Goal: Information Seeking & Learning: Check status

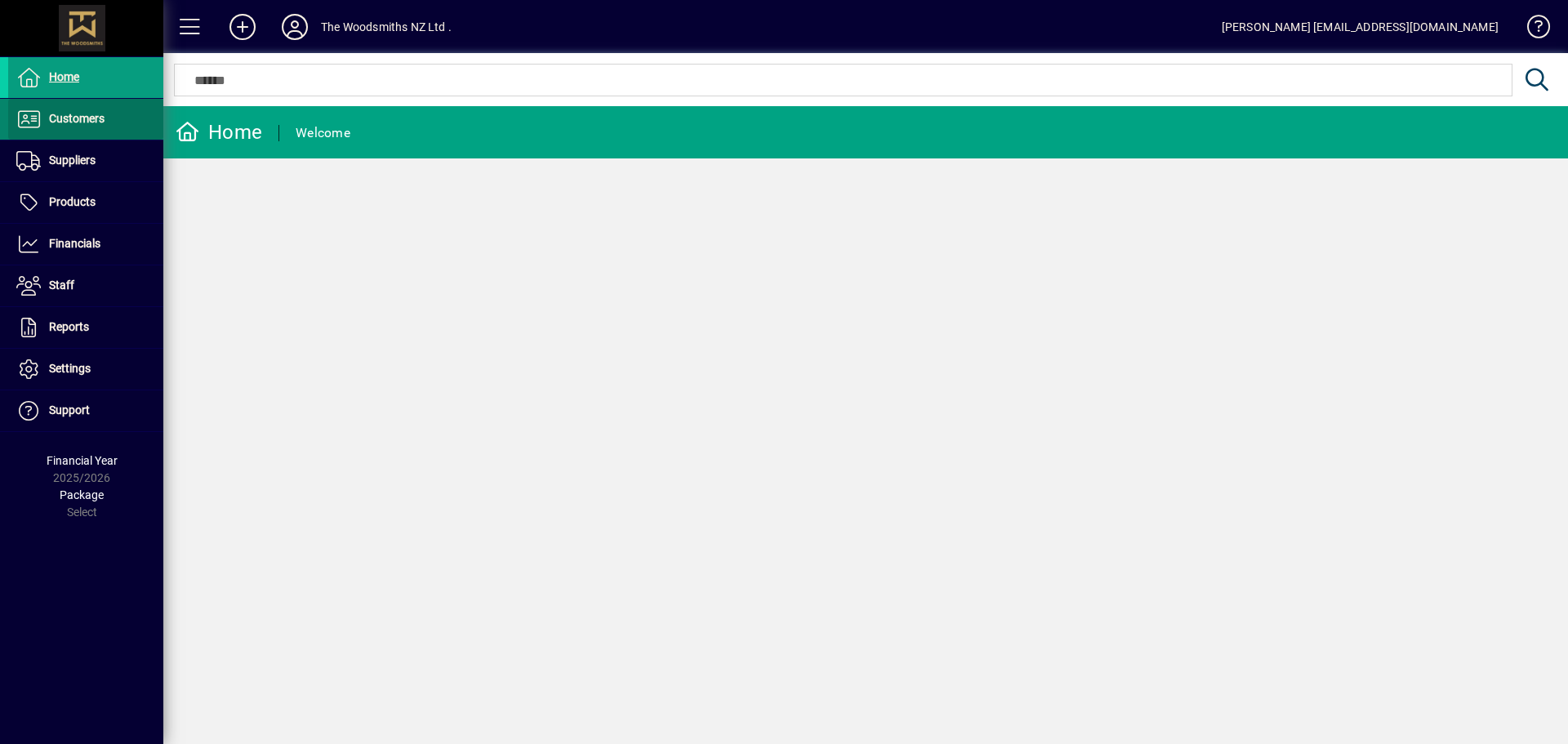
click at [101, 123] on span "Customers" at bounding box center [76, 118] width 55 height 13
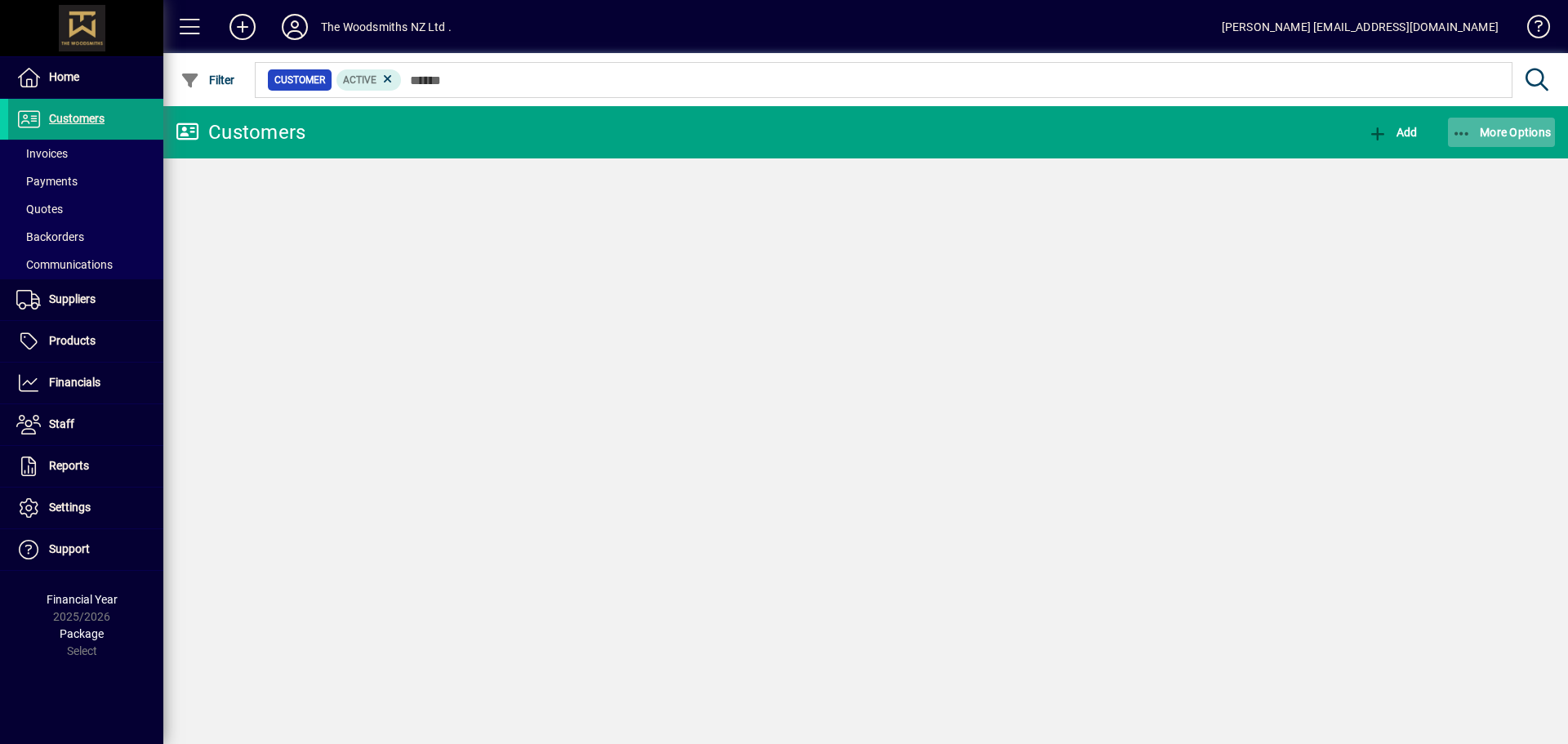
click at [1484, 133] on span "More Options" at bounding box center [1502, 132] width 99 height 13
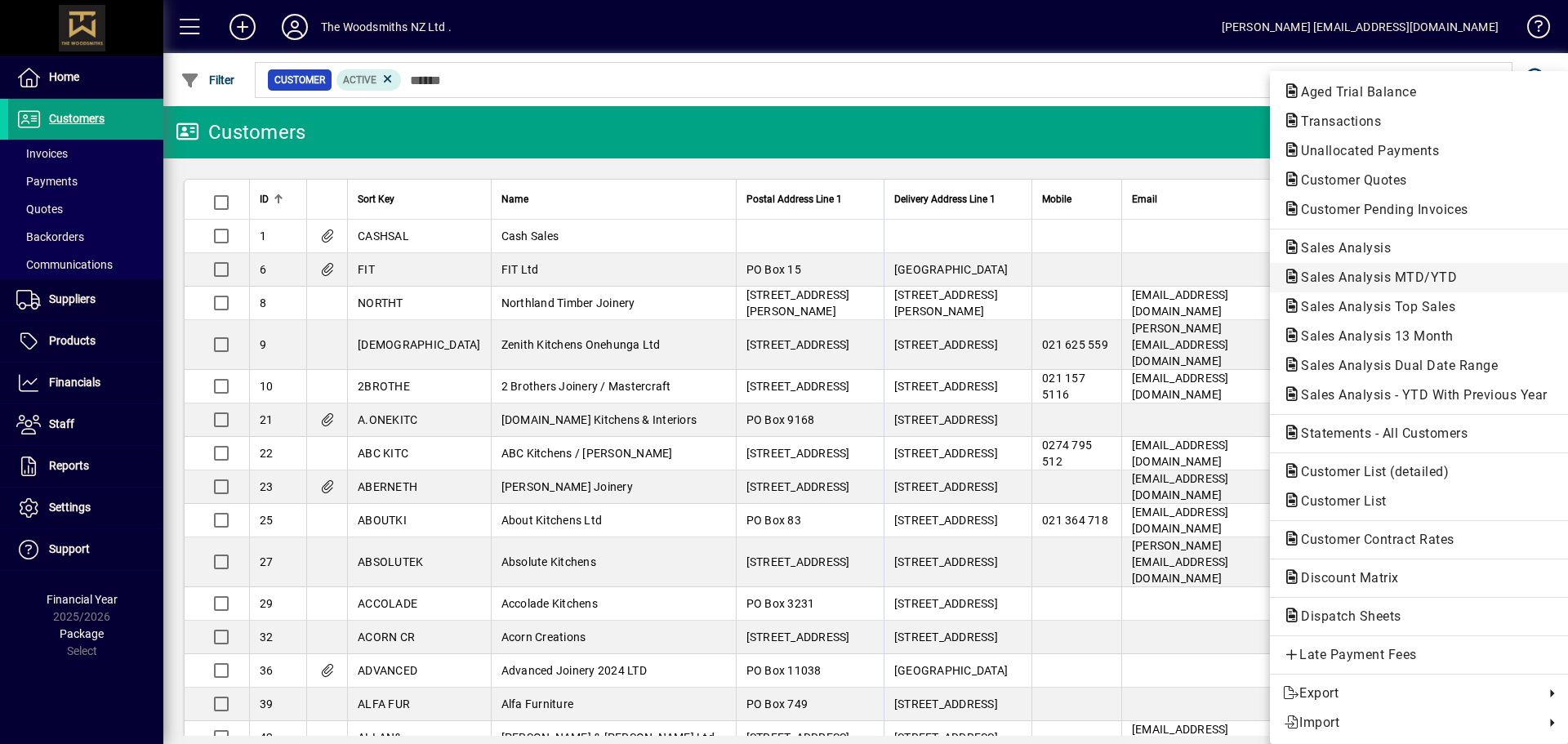
click at [1417, 279] on span "Sales Analysis MTD/YTD" at bounding box center [1374, 276] width 182 height 16
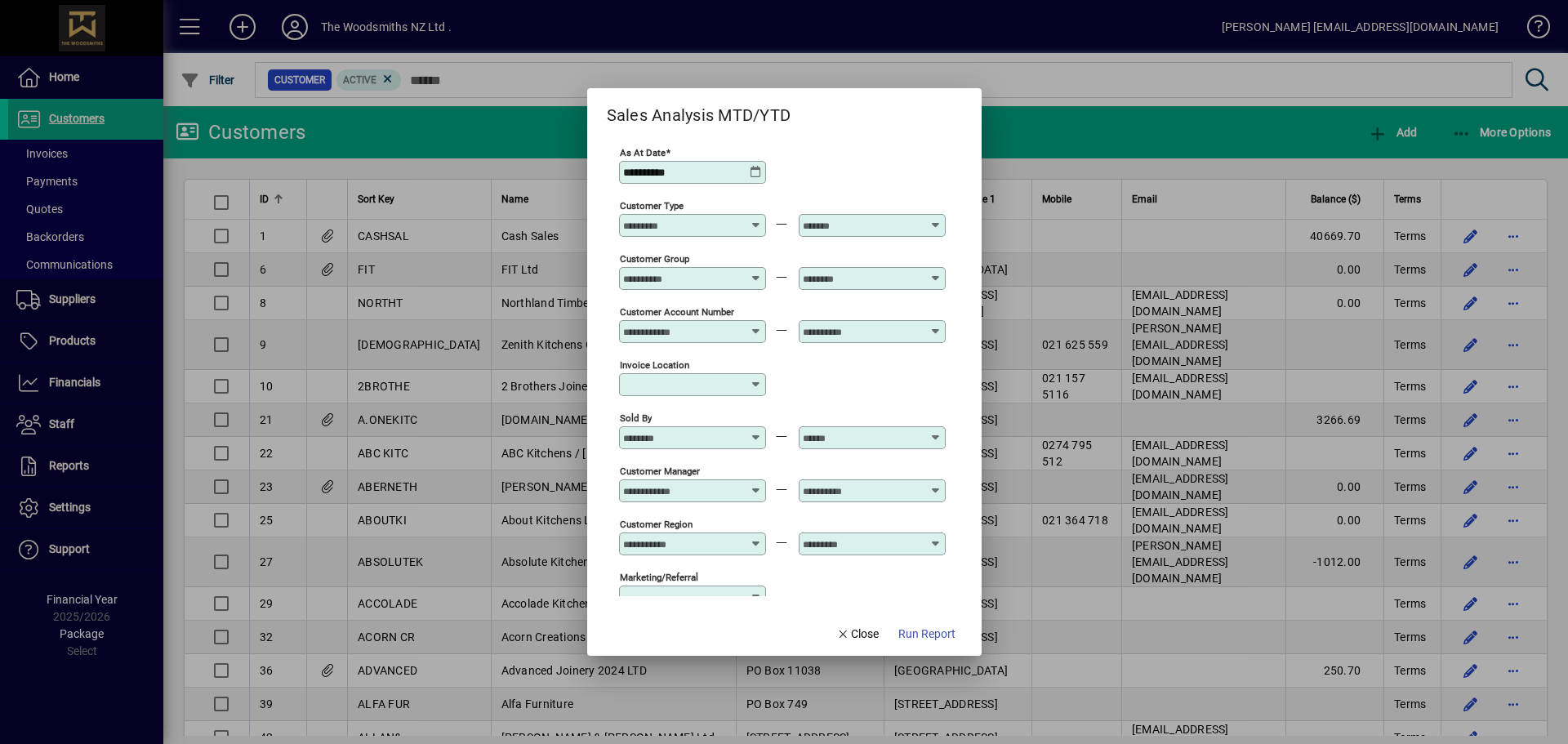
click at [750, 276] on div at bounding box center [694, 278] width 142 height 13
click at [696, 361] on div "MASTERCRAFT - Mastercraft" at bounding box center [710, 357] width 157 height 17
type input "**********"
click at [887, 271] on div at bounding box center [873, 278] width 147 height 23
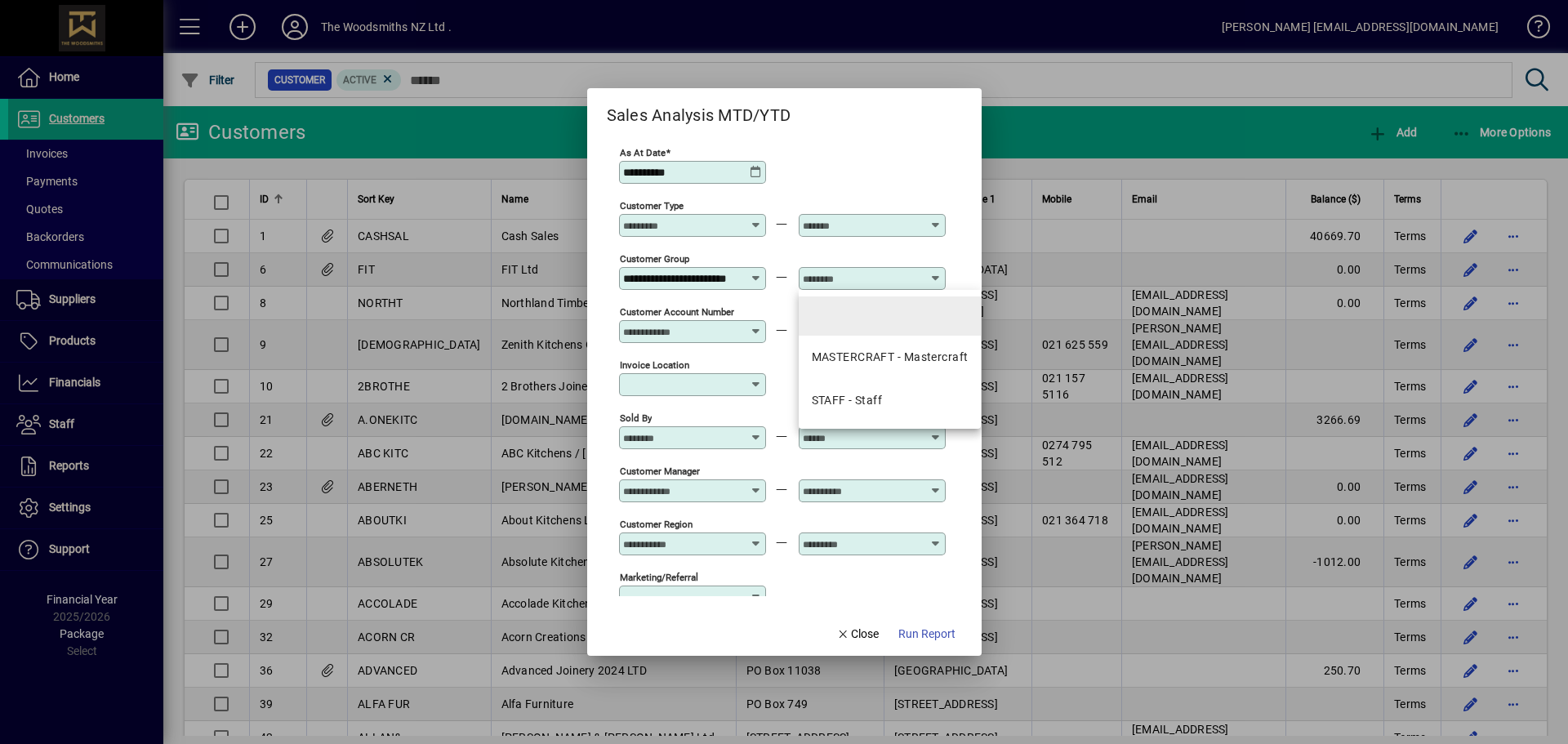
scroll to position [0, 0]
click at [851, 344] on mat-option "MASTERCRAFT - Mastercraft" at bounding box center [890, 356] width 183 height 43
type input "**********"
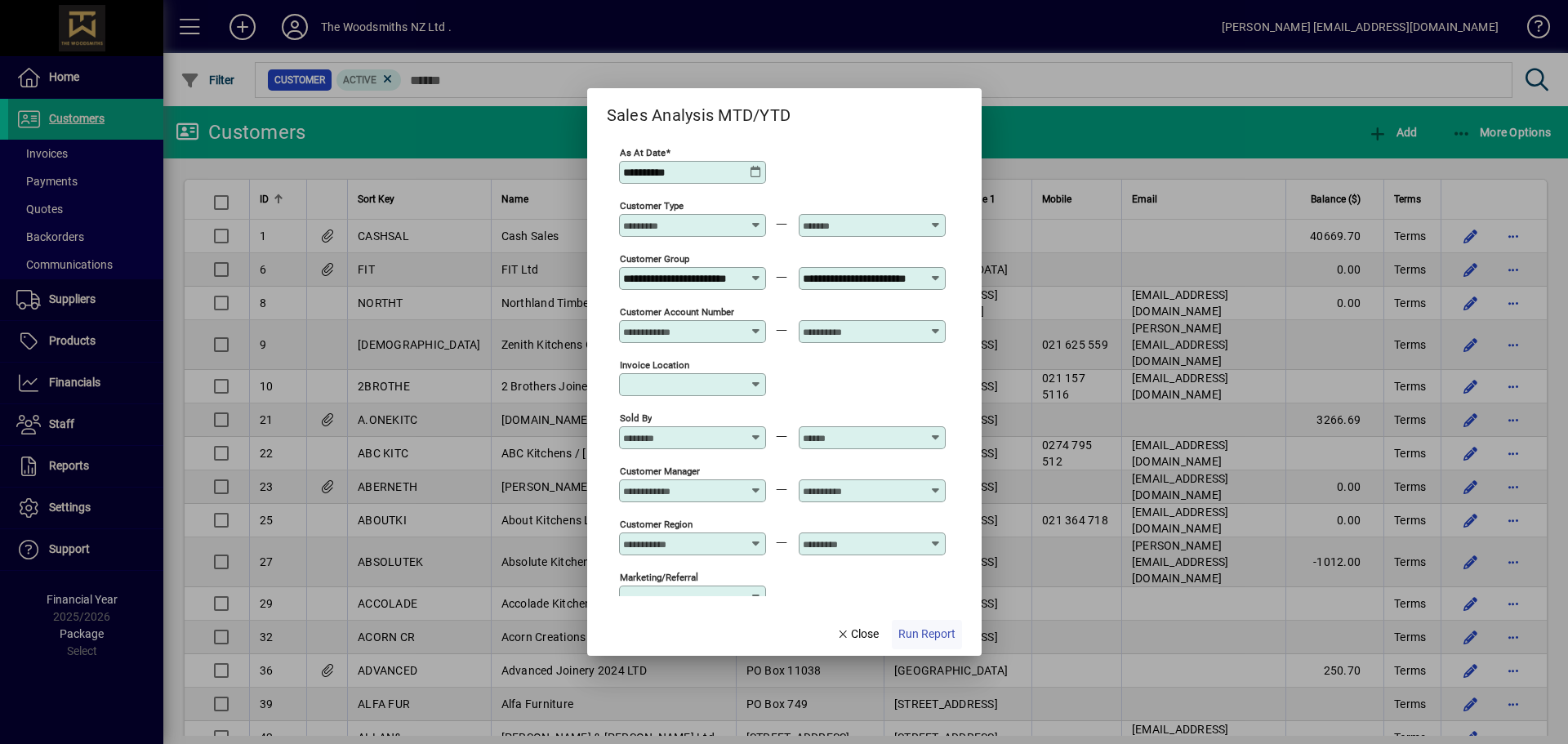
click at [927, 633] on span "Run Report" at bounding box center [927, 634] width 57 height 17
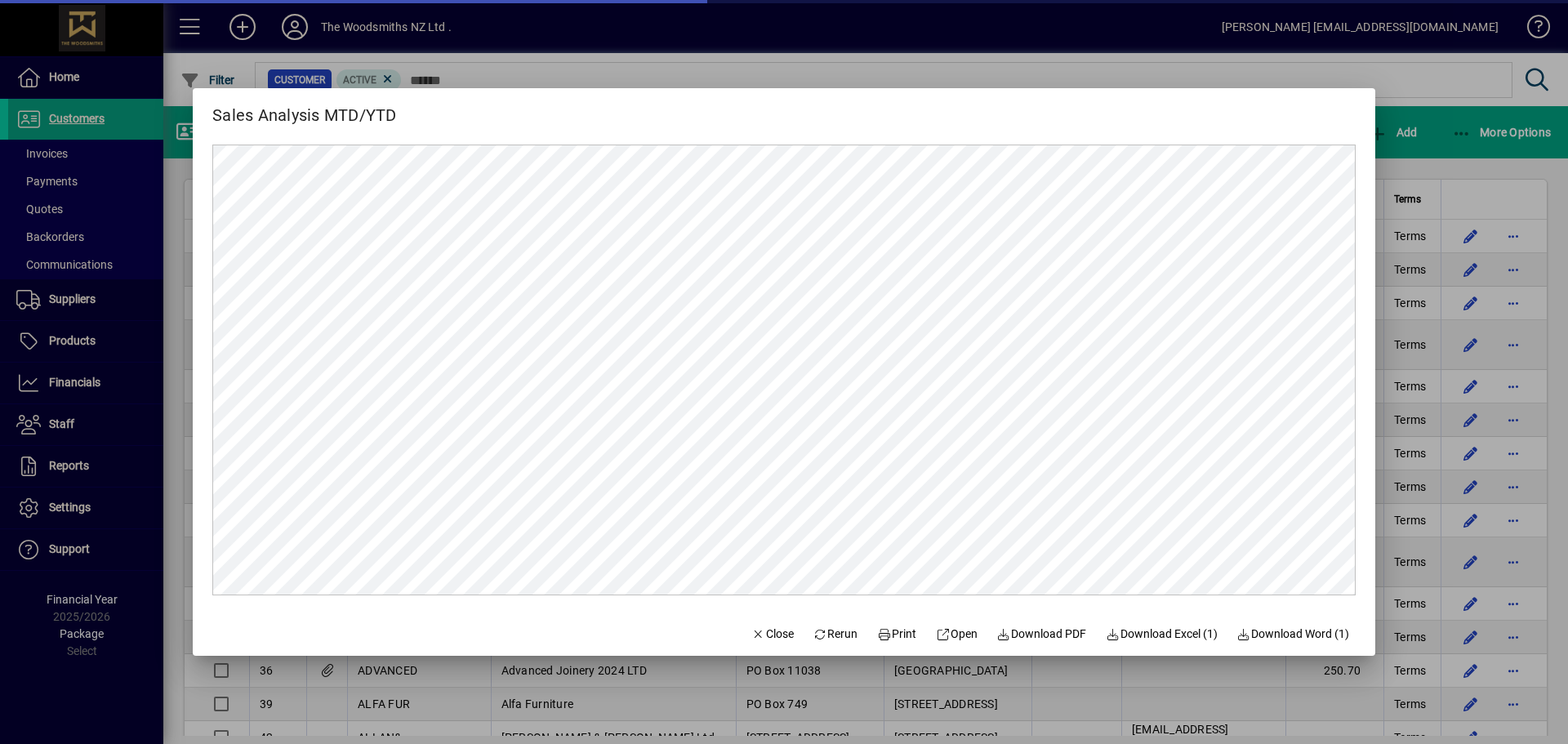
scroll to position [0, 0]
click at [763, 637] on span "Close" at bounding box center [773, 634] width 42 height 17
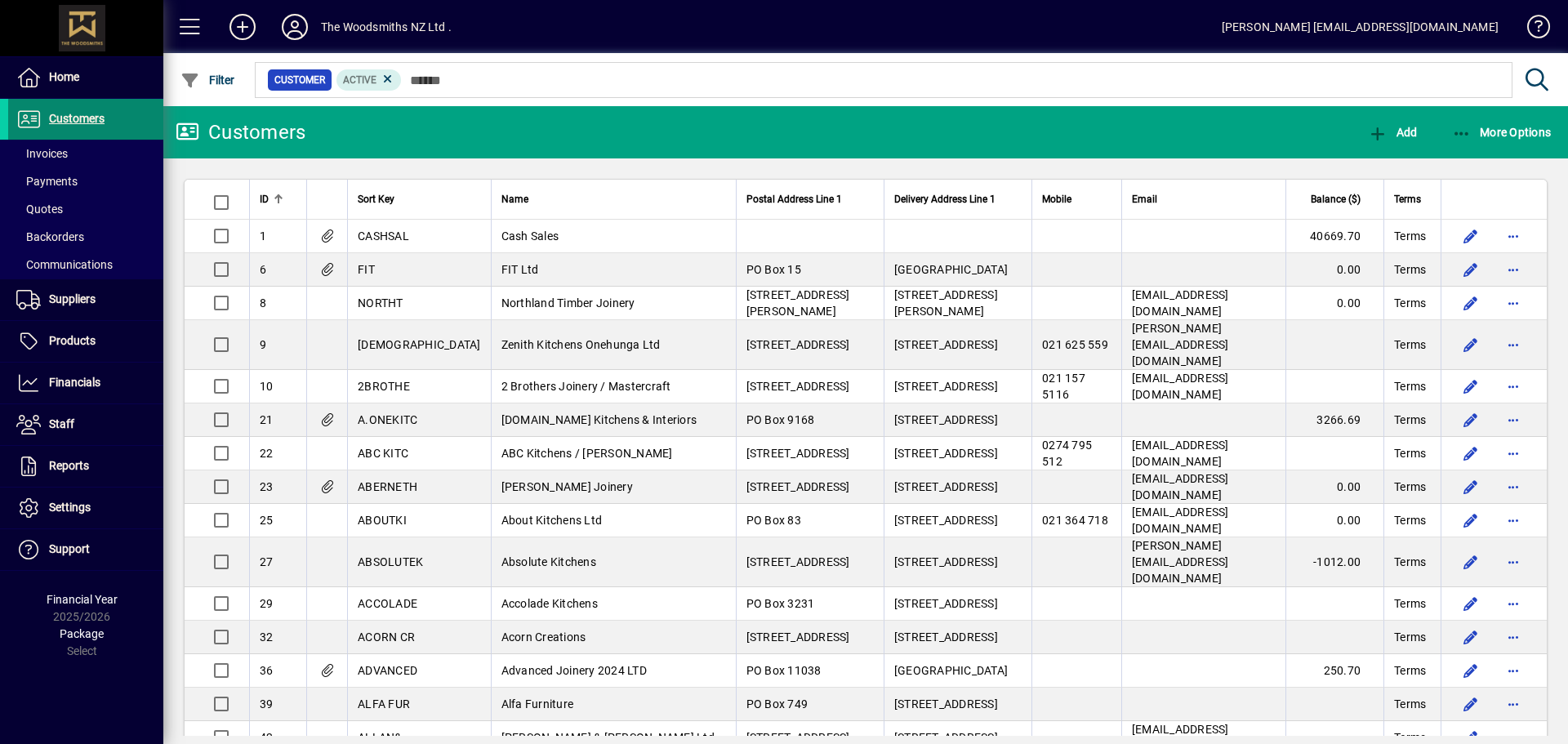
click at [118, 120] on span at bounding box center [85, 118] width 155 height 39
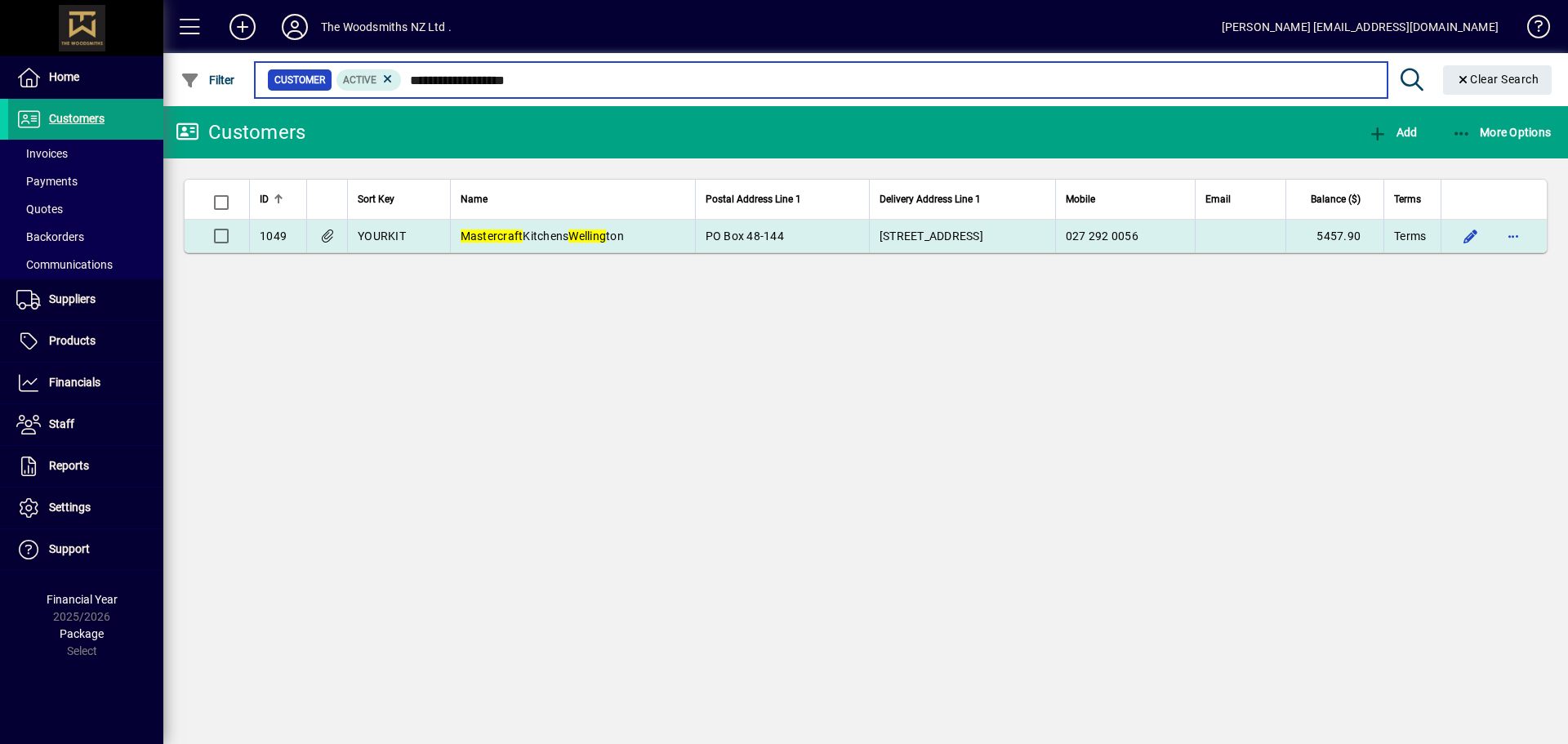
type input "**********"
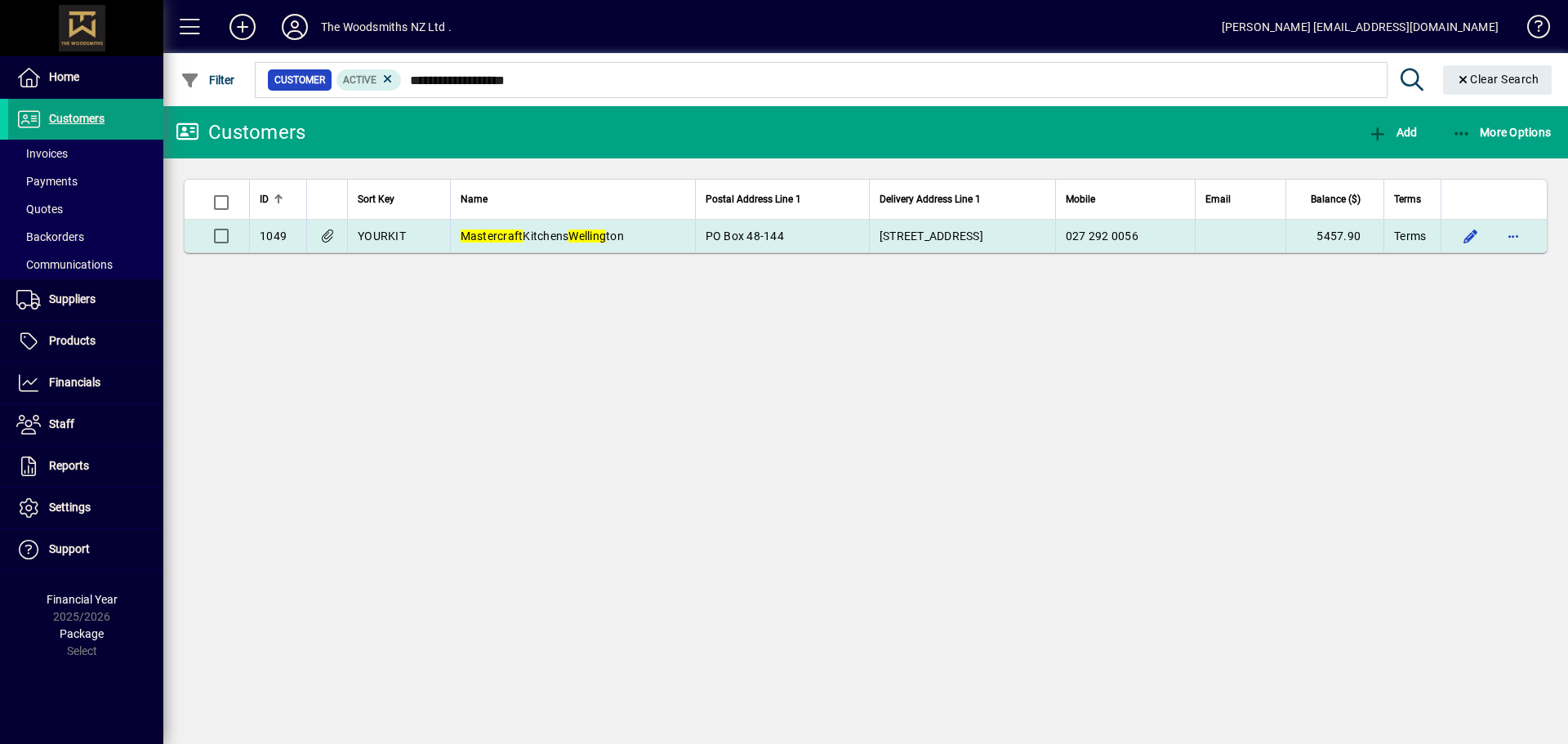
click at [593, 235] on em "Welling" at bounding box center [587, 236] width 38 height 13
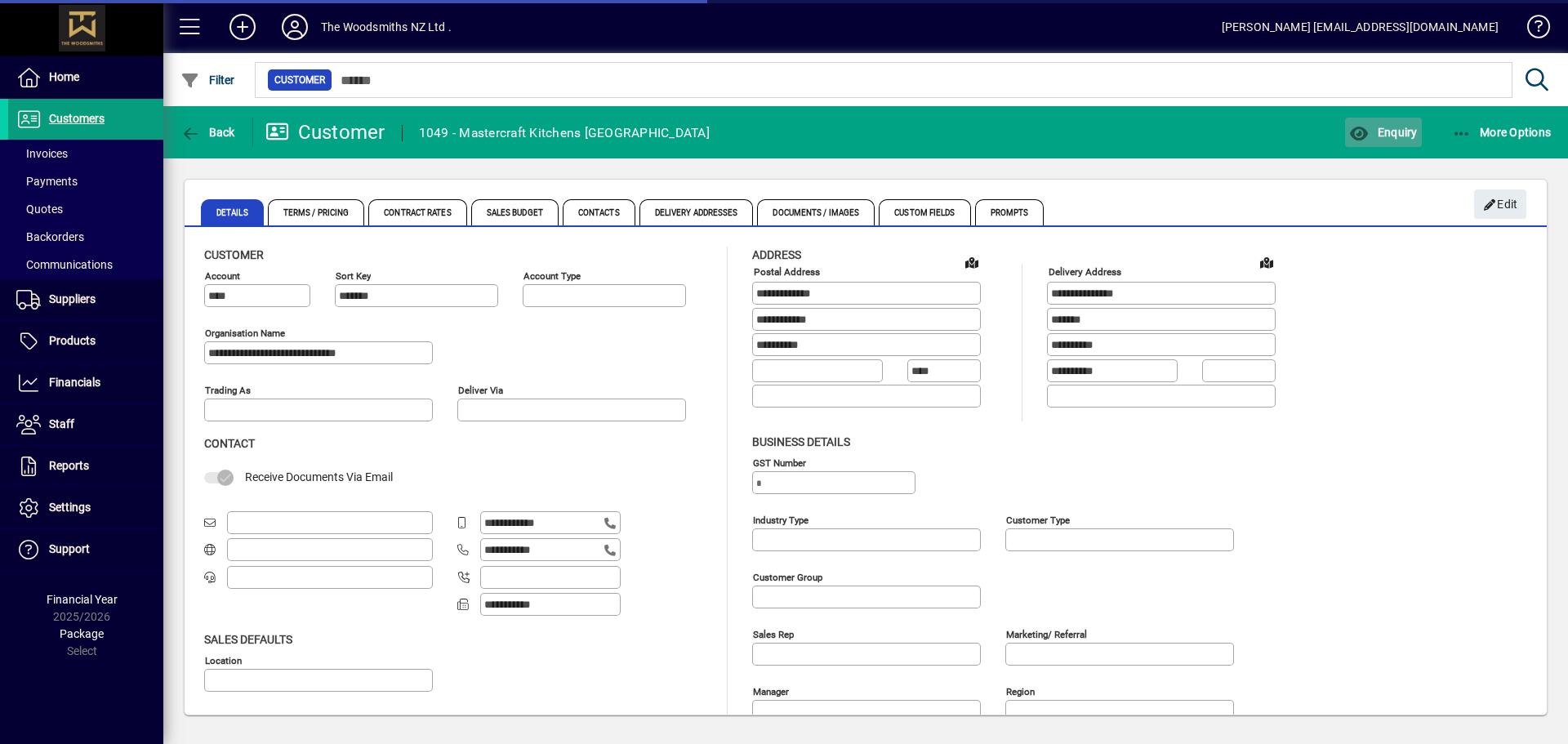
click at [1395, 136] on span "Enquiry" at bounding box center [1383, 132] width 68 height 13
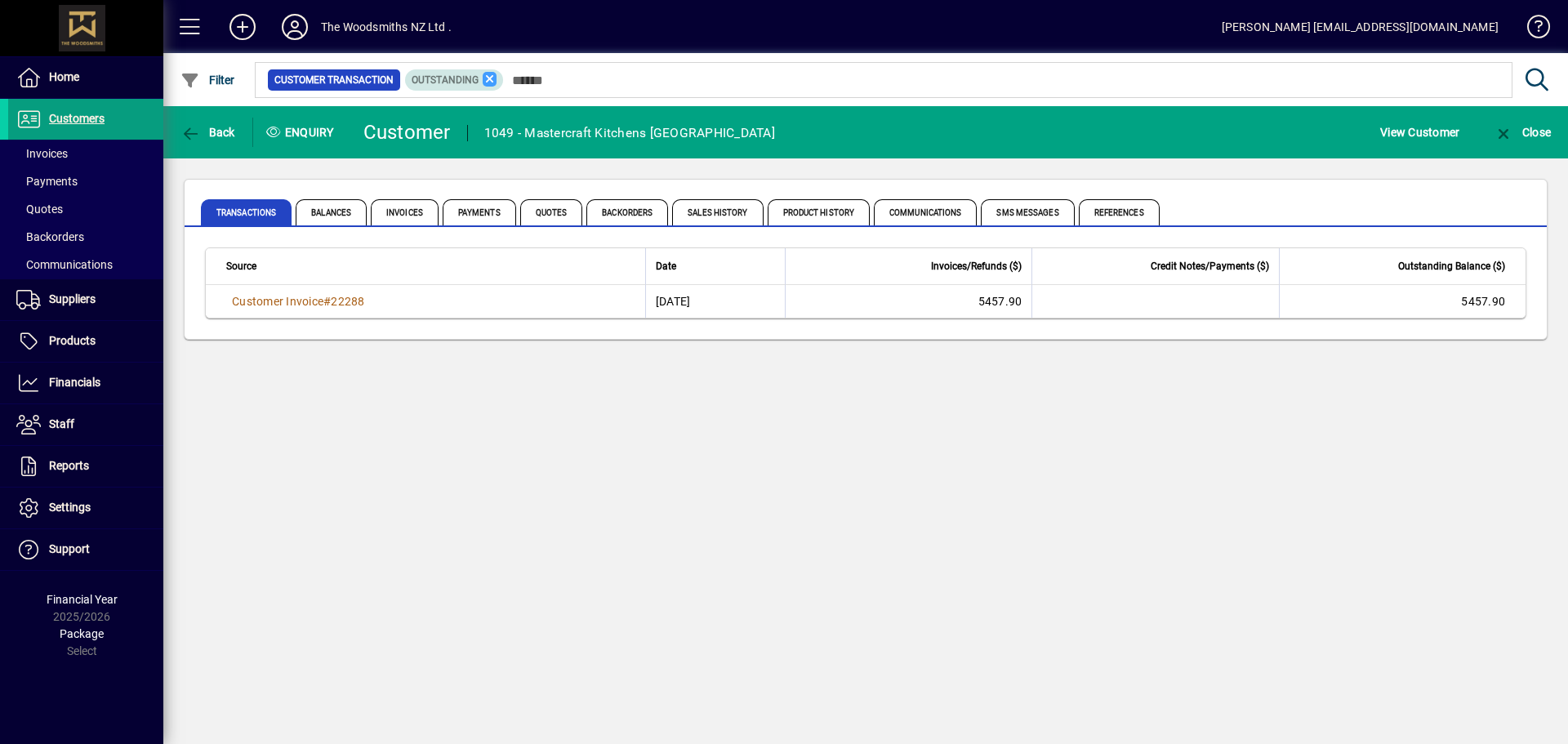
click at [482, 78] on icon at bounding box center [490, 79] width 15 height 15
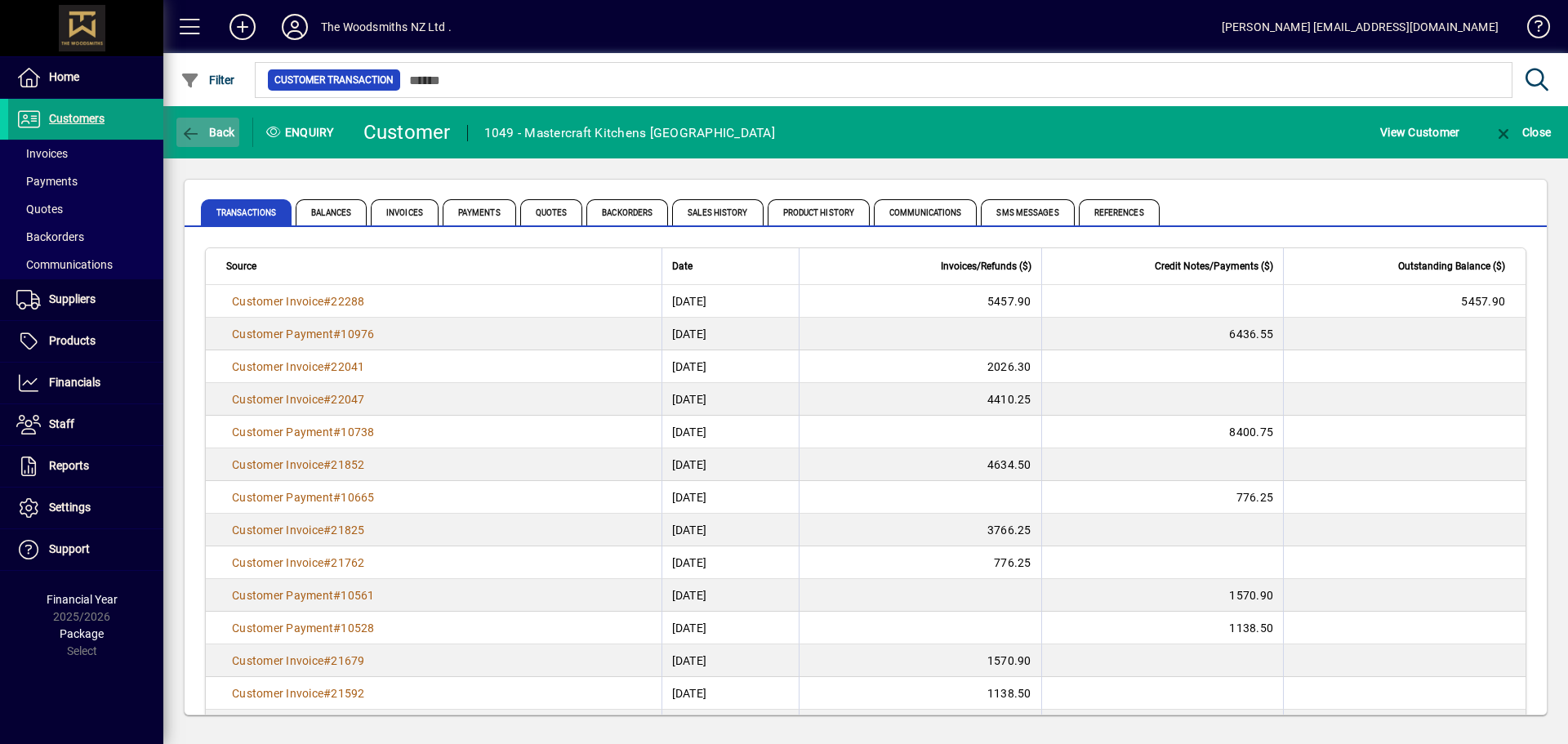
click at [221, 136] on span "Back" at bounding box center [208, 132] width 55 height 13
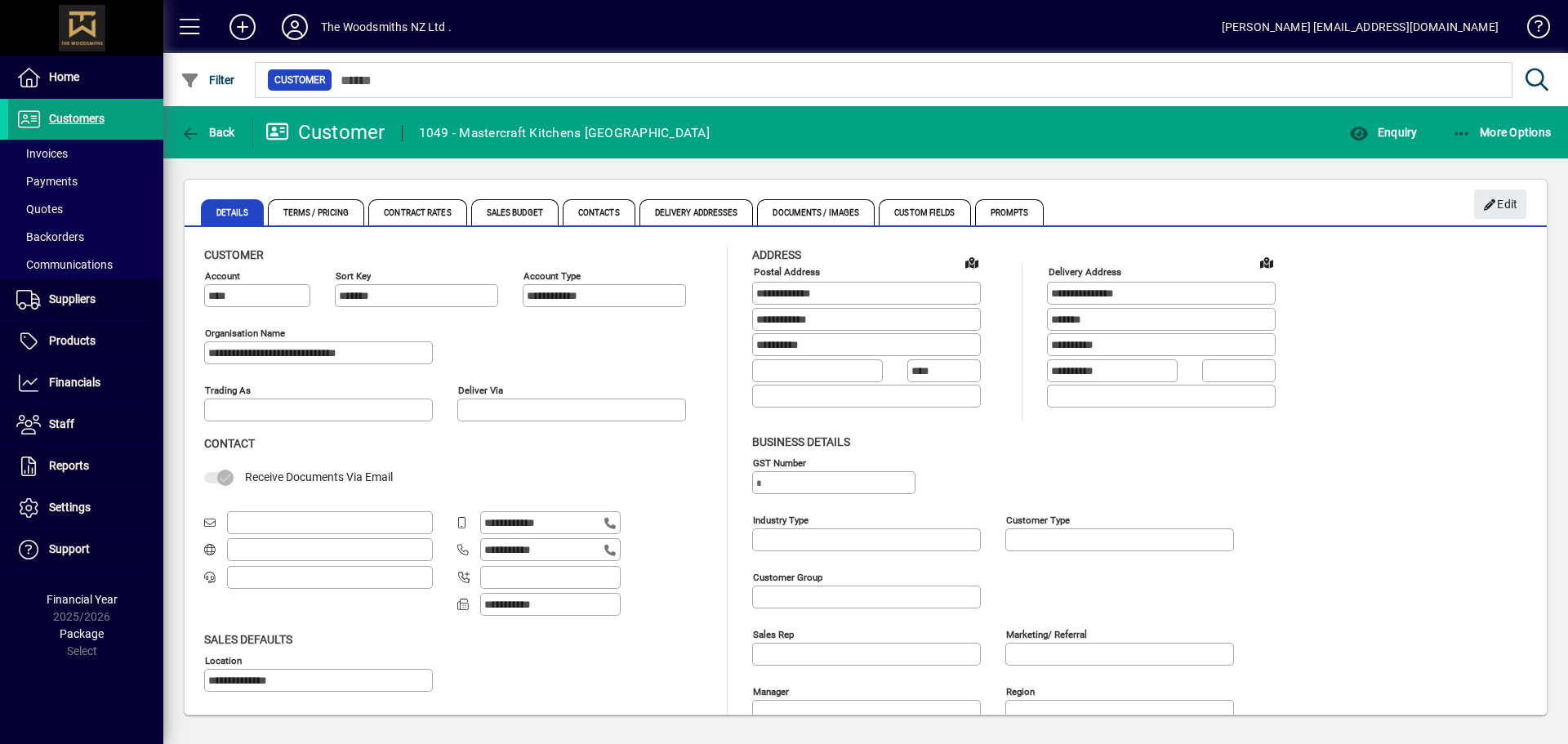
type input "**********"
click at [221, 136] on span "Back" at bounding box center [208, 132] width 55 height 13
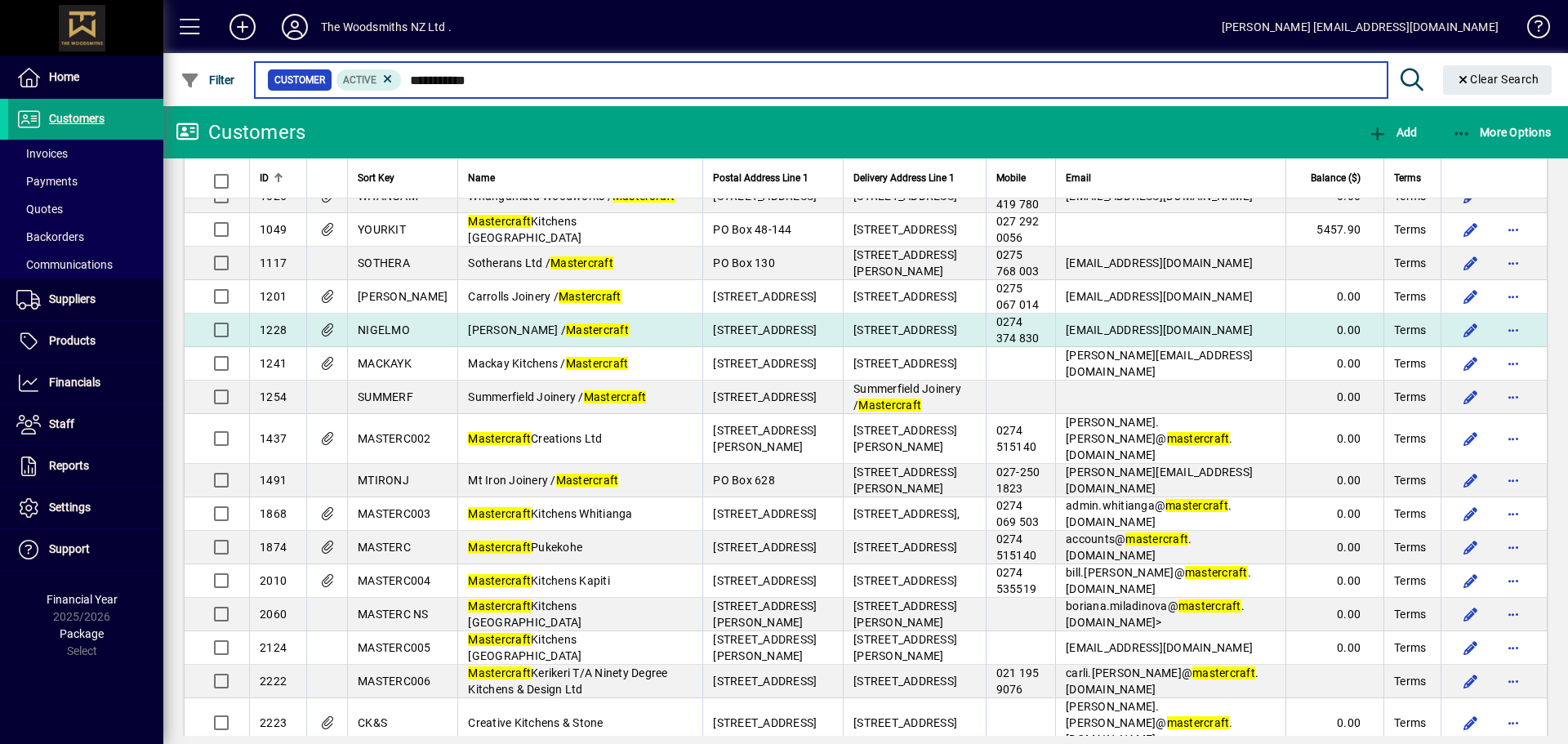
scroll to position [394, 0]
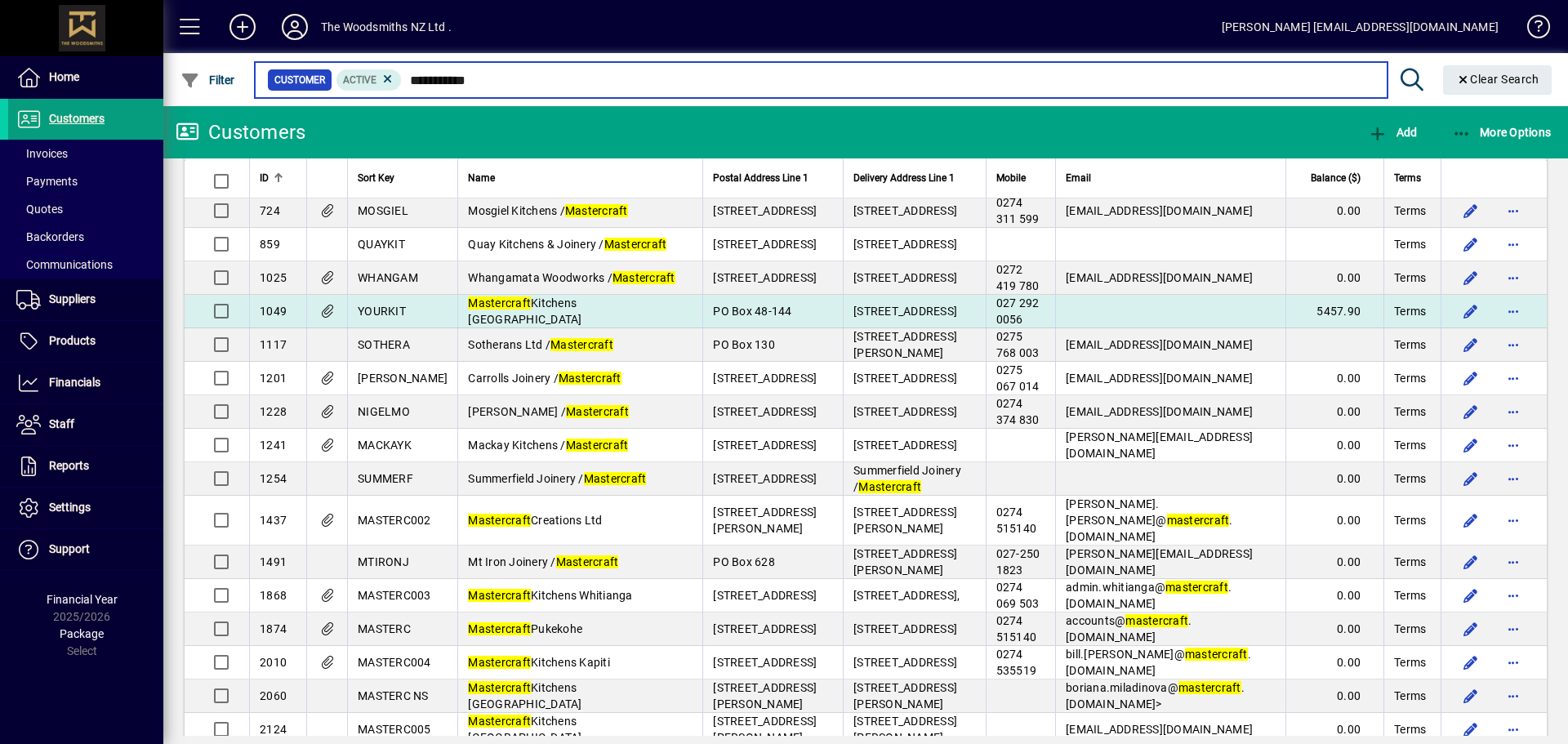
type input "**********"
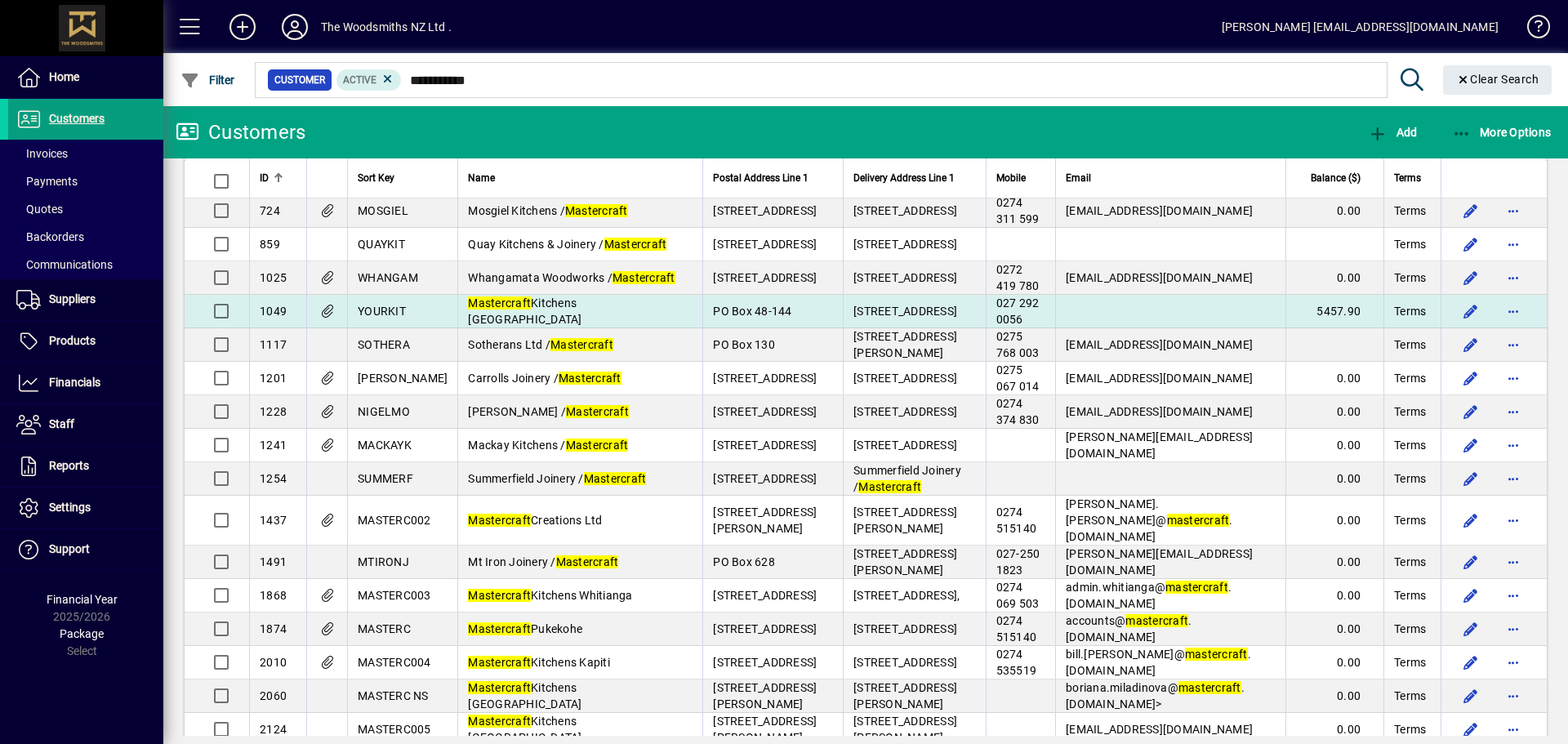
click at [1287, 314] on td "5457.90" at bounding box center [1334, 311] width 98 height 33
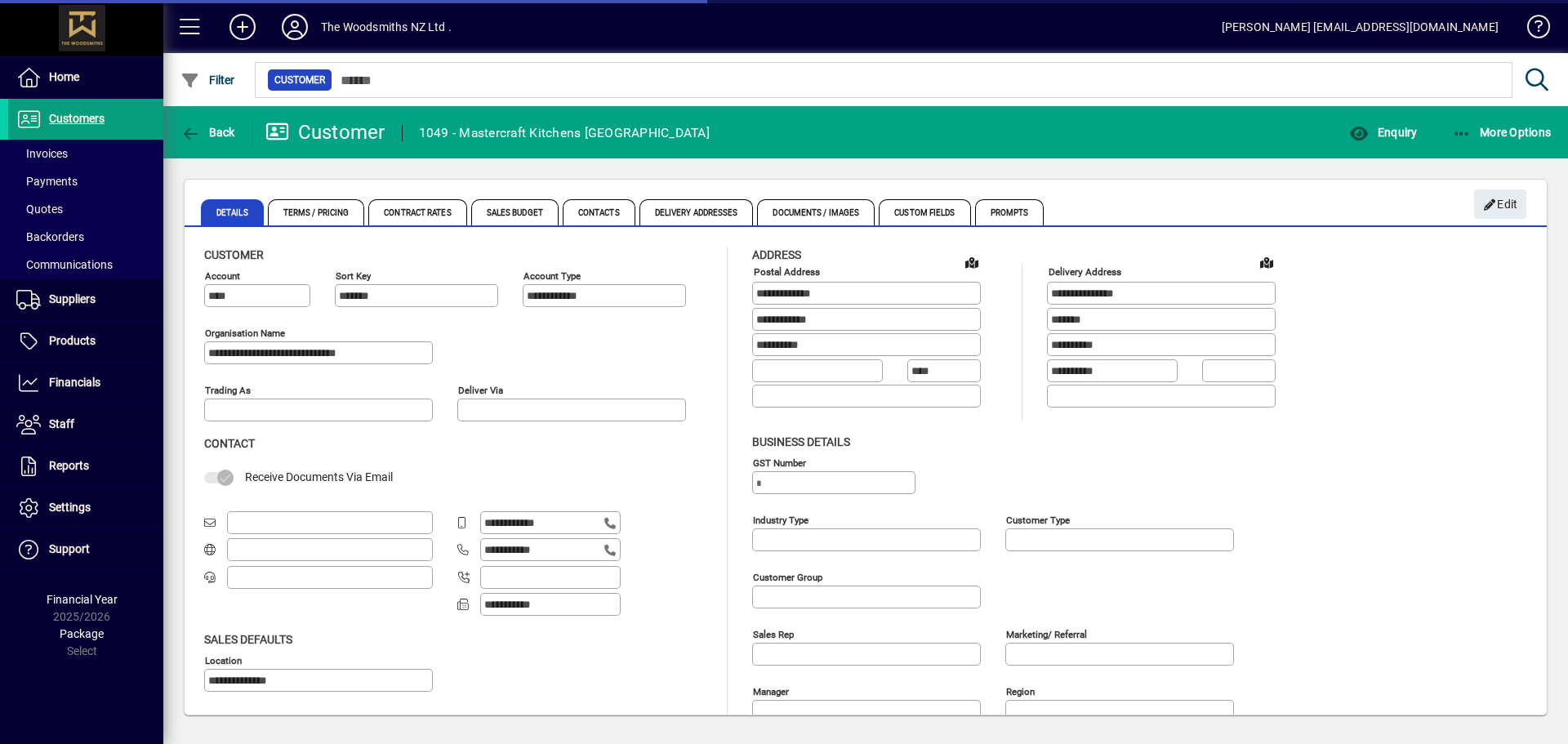
type input "**********"
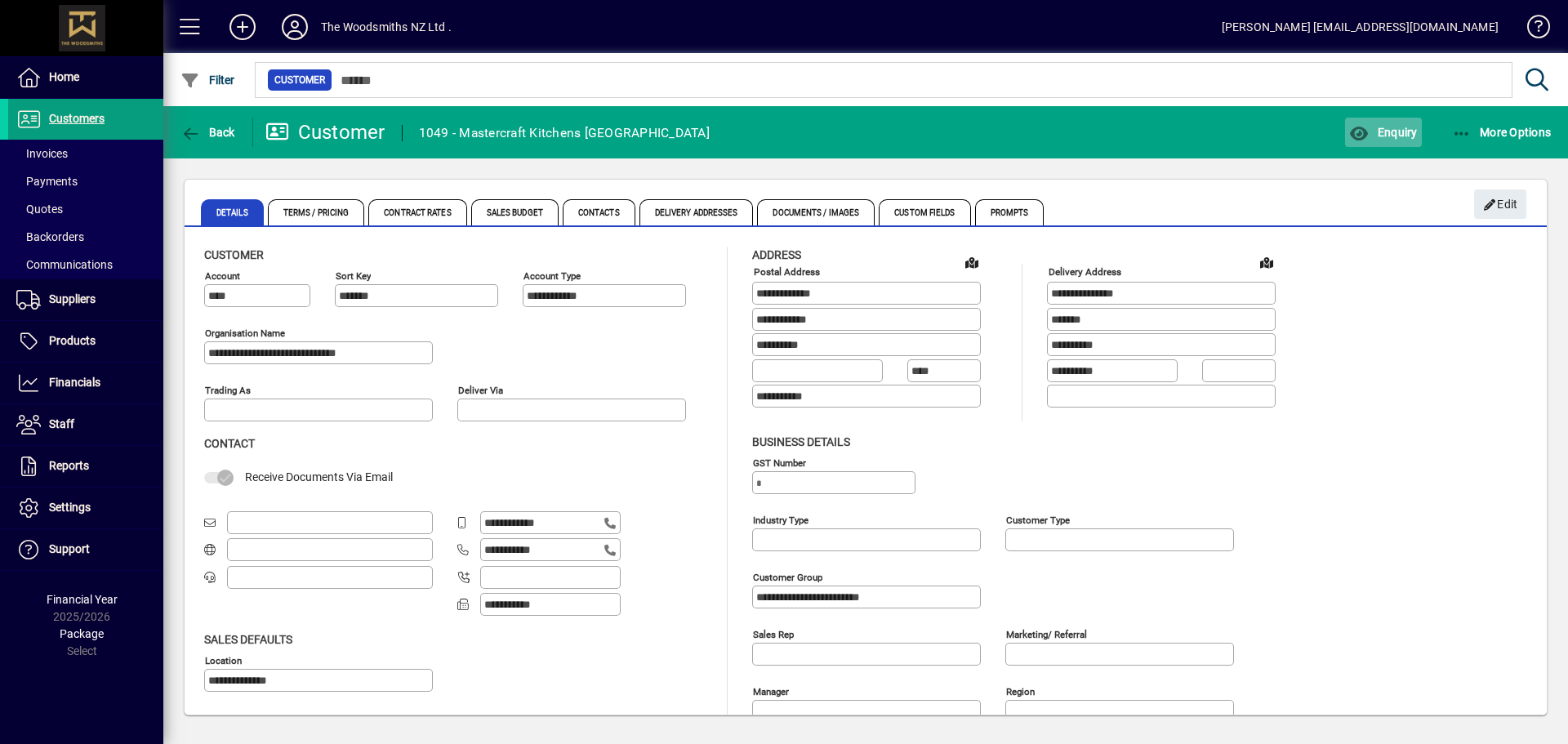
click at [1362, 126] on icon "button" at bounding box center [1359, 134] width 20 height 17
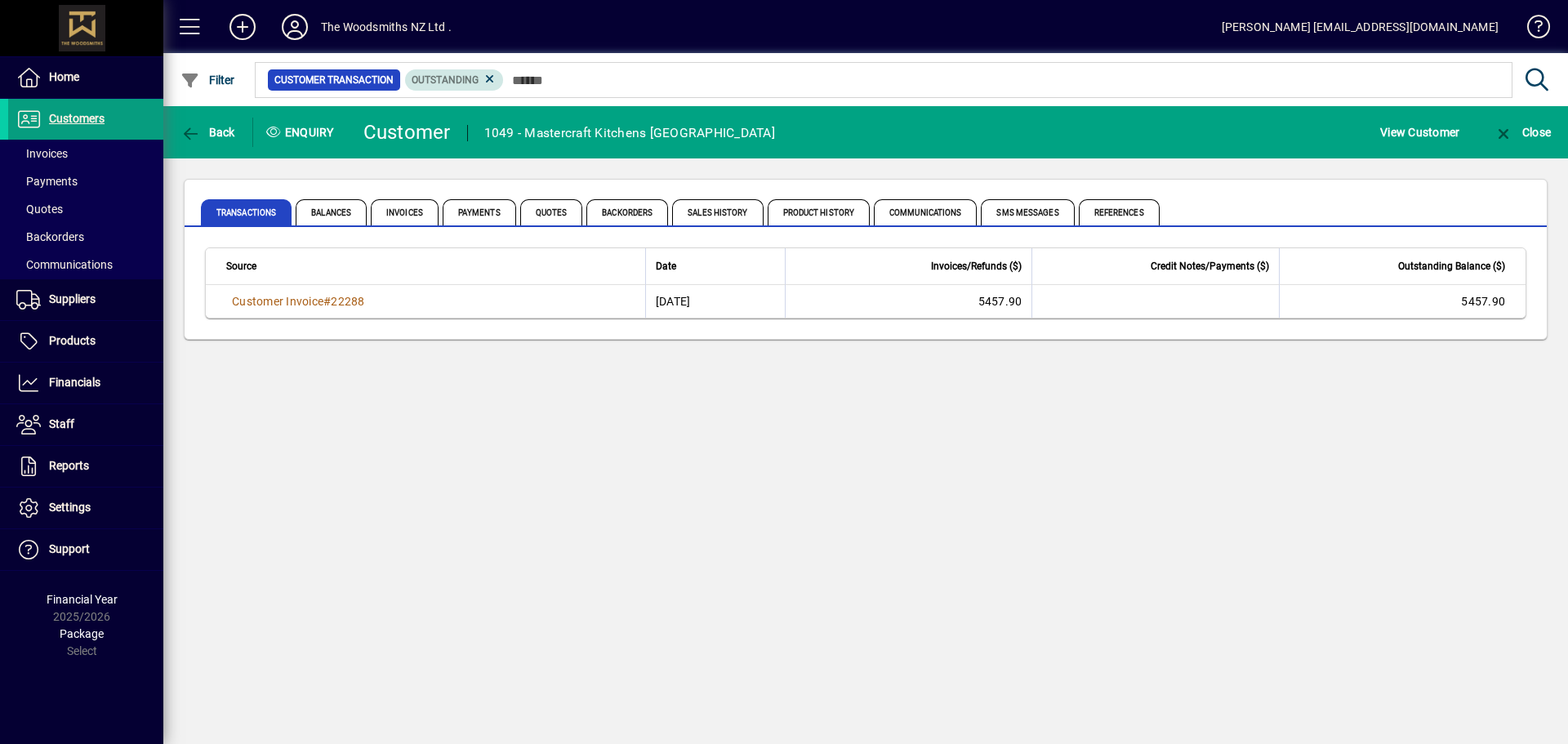
click at [502, 84] on mat-chip "Outstanding" at bounding box center [455, 80] width 99 height 21
click at [490, 82] on icon at bounding box center [490, 79] width 15 height 15
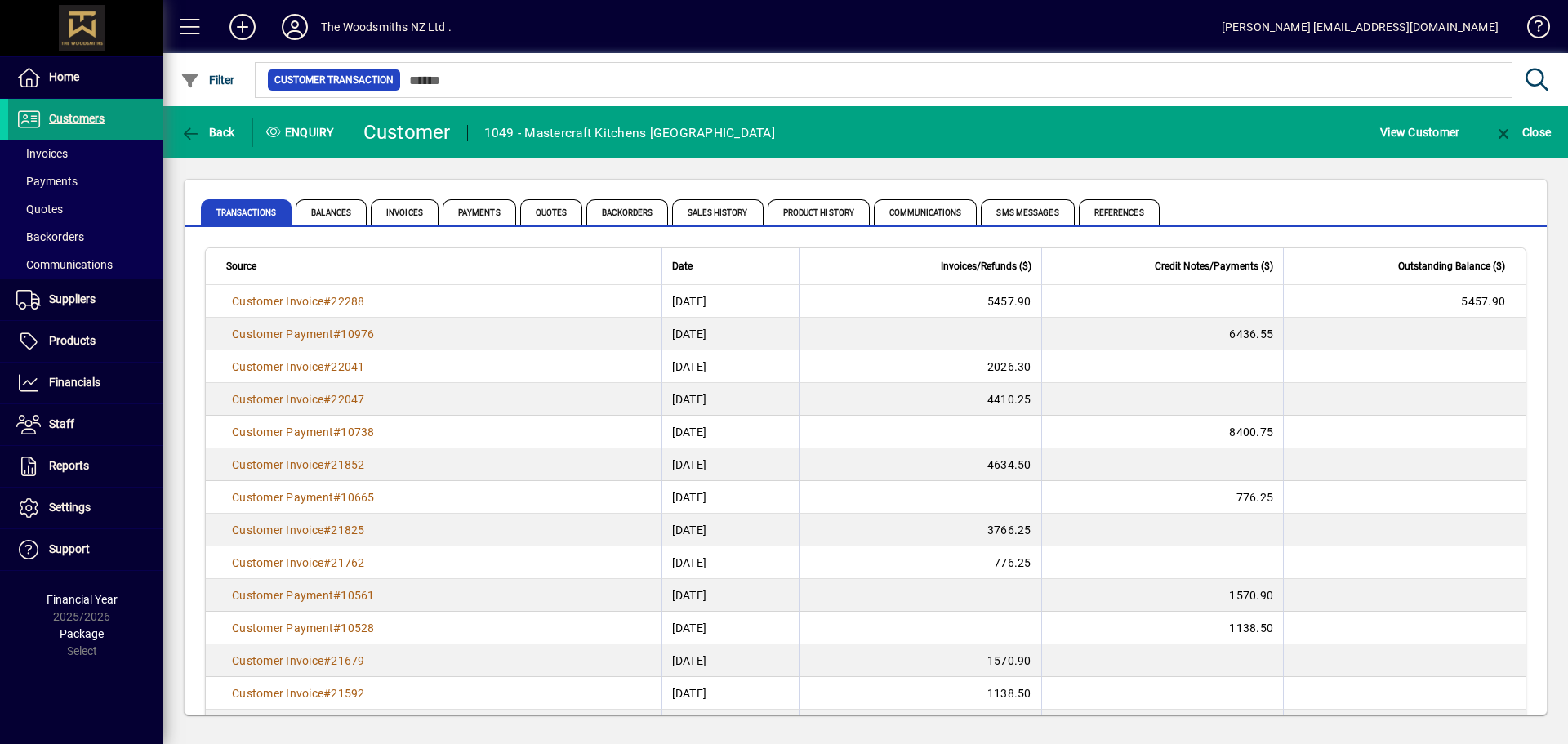
click at [92, 122] on span "Customers" at bounding box center [76, 118] width 55 height 13
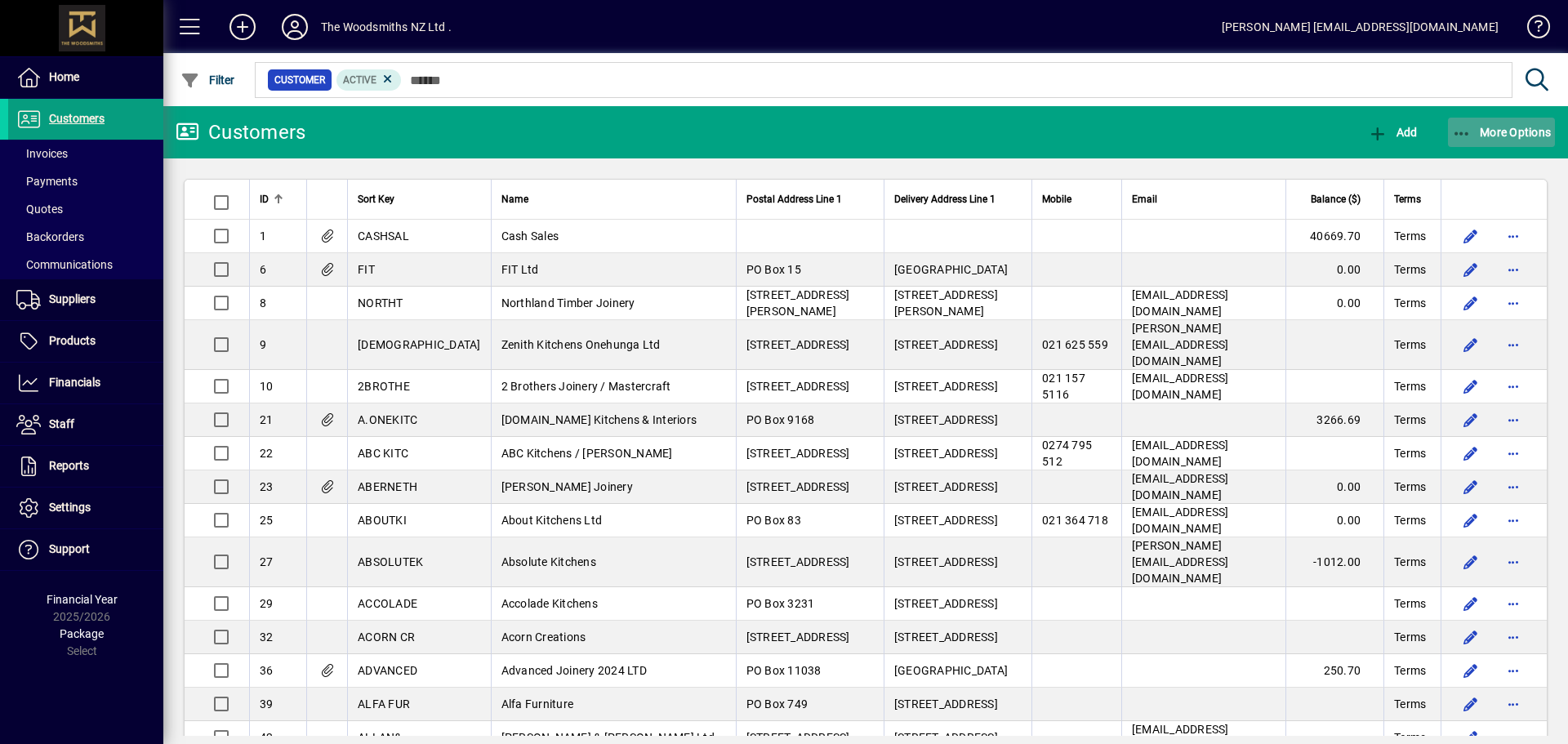
click at [1513, 134] on span "More Options" at bounding box center [1502, 132] width 99 height 13
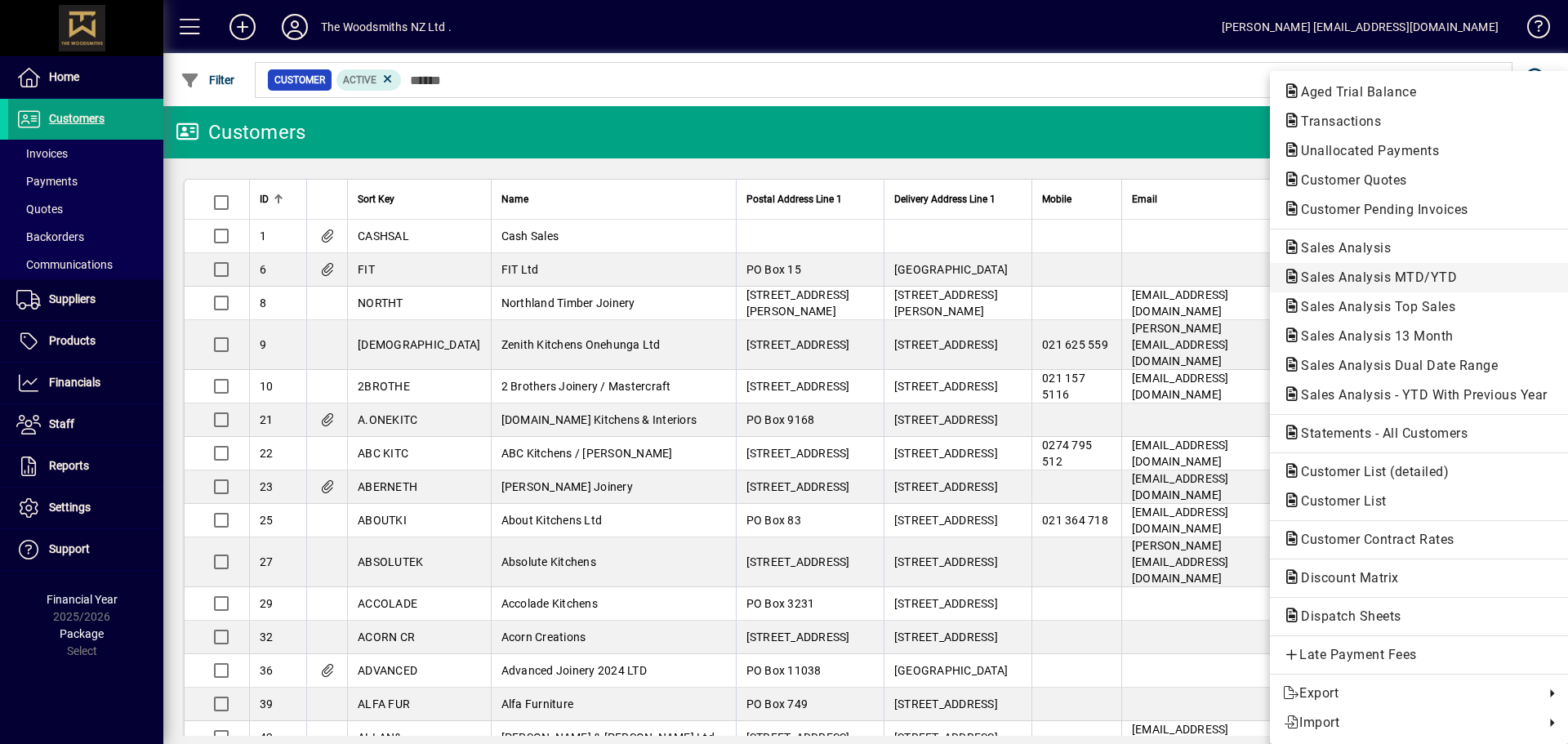
click at [1395, 266] on button "Sales Analysis MTD/YTD" at bounding box center [1419, 277] width 299 height 29
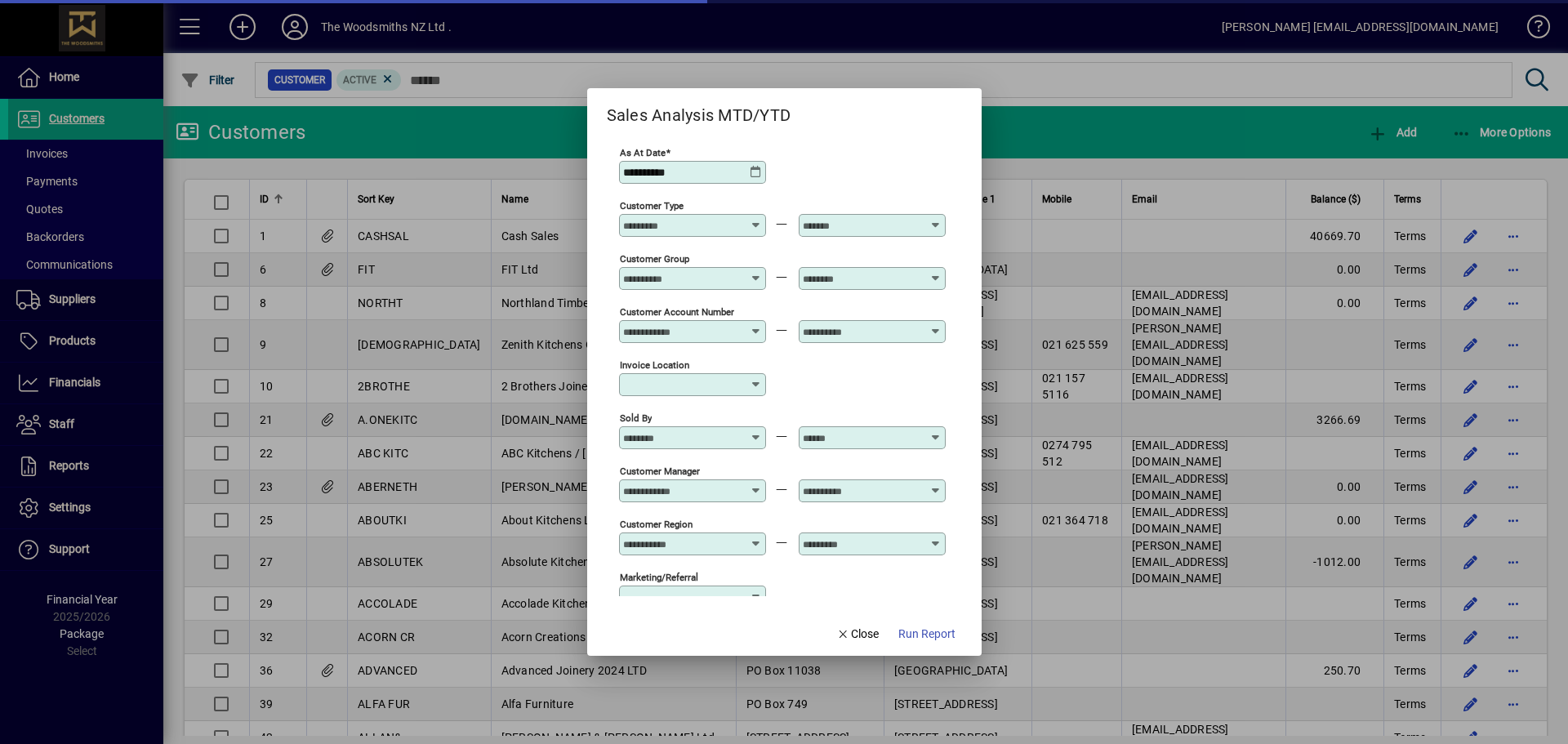
click at [755, 167] on icon at bounding box center [756, 172] width 13 height 13
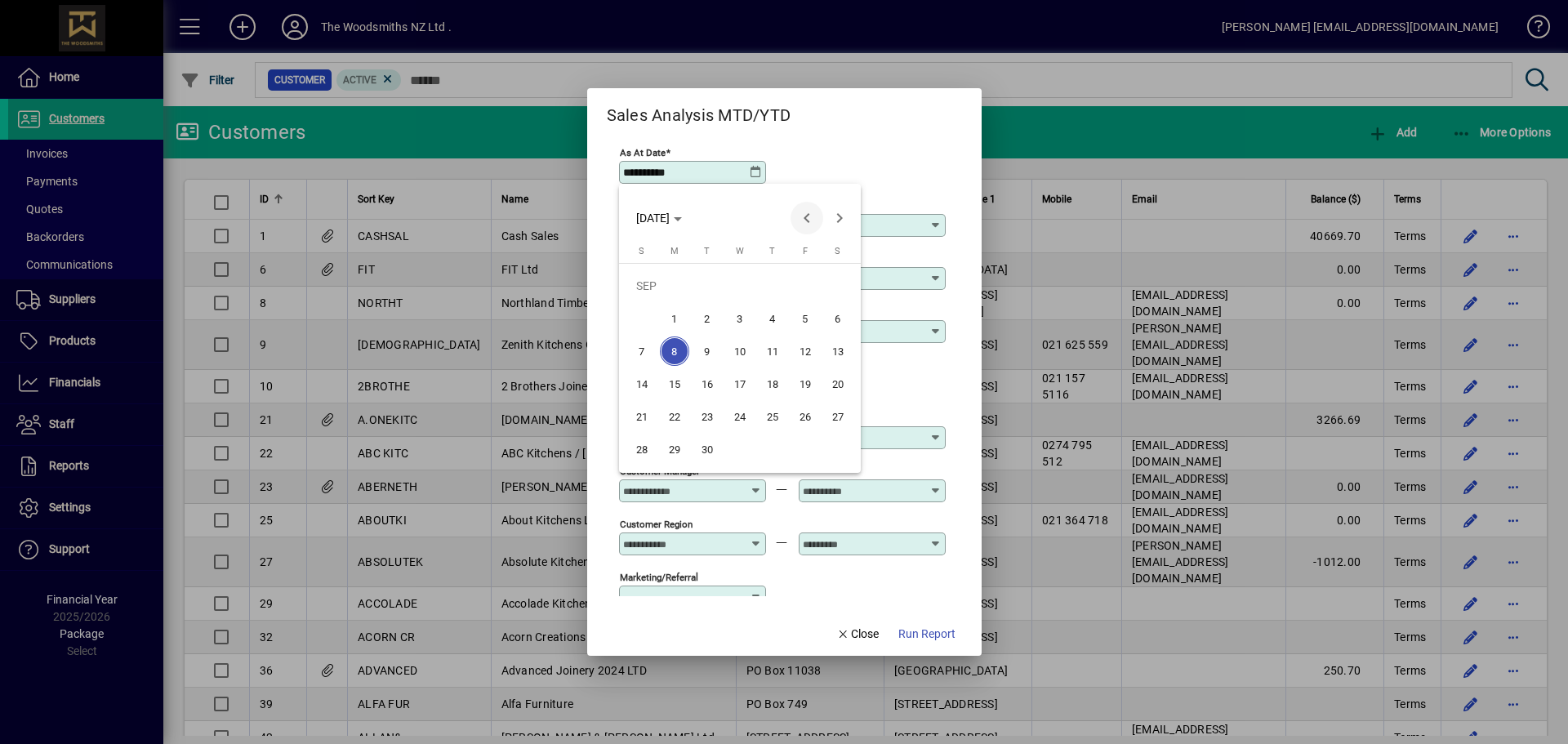
click at [795, 211] on span "Previous month" at bounding box center [807, 219] width 33 height 33
click at [640, 468] on div "[DATE] S [DATE] M [DATE] T [DATE] W [DATE] T [DATE] F [DATE] S [DATE] 2 3 4 5 6…" at bounding box center [739, 359] width 242 height 226
click at [642, 457] on span "31" at bounding box center [642, 449] width 29 height 29
type input "**********"
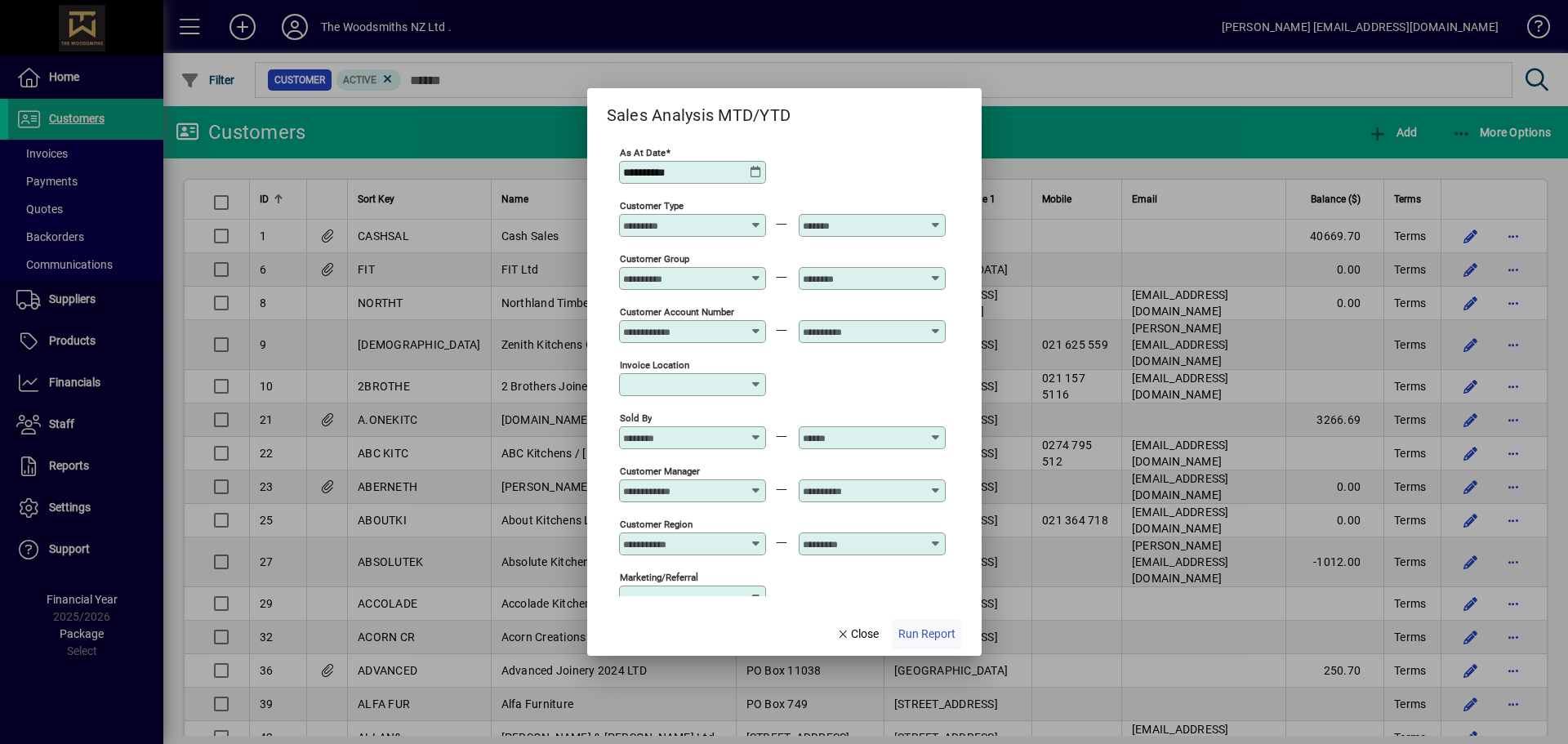
click at [948, 644] on span "button" at bounding box center [927, 634] width 70 height 39
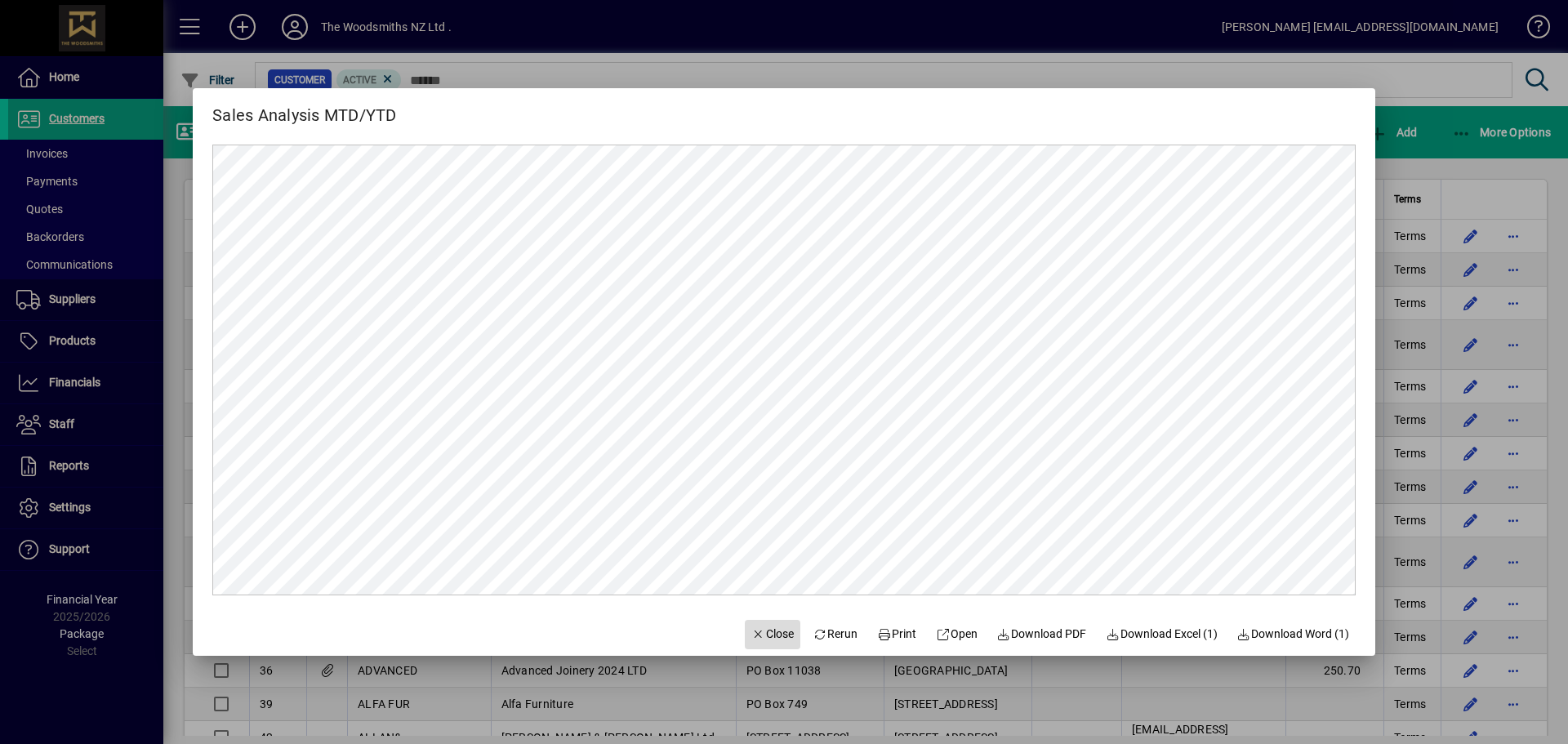
click at [751, 637] on icon "button" at bounding box center [759, 635] width 15 height 11
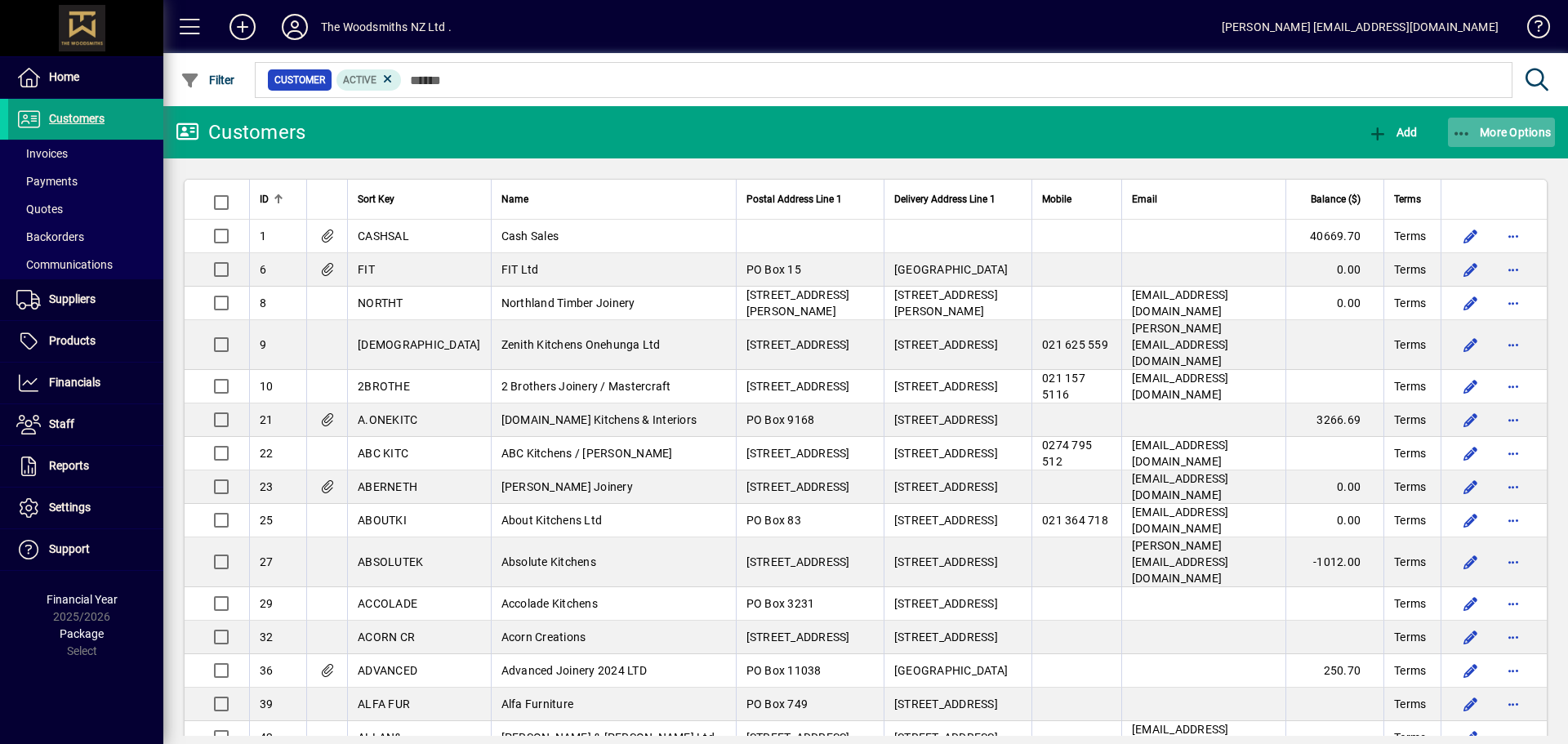
click at [1483, 127] on span "More Options" at bounding box center [1502, 132] width 99 height 13
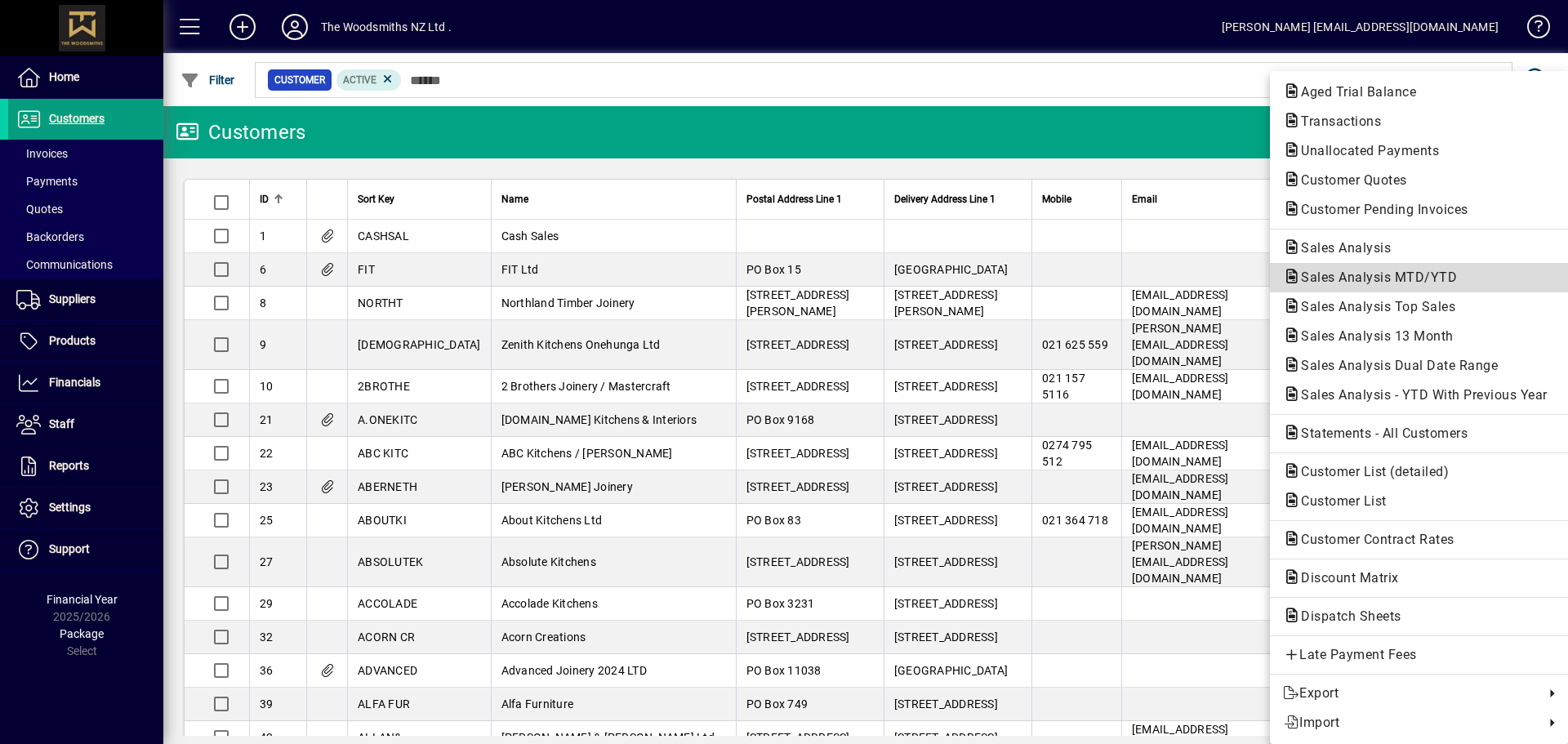
click at [1417, 282] on span "Sales Analysis MTD/YTD" at bounding box center [1374, 276] width 182 height 16
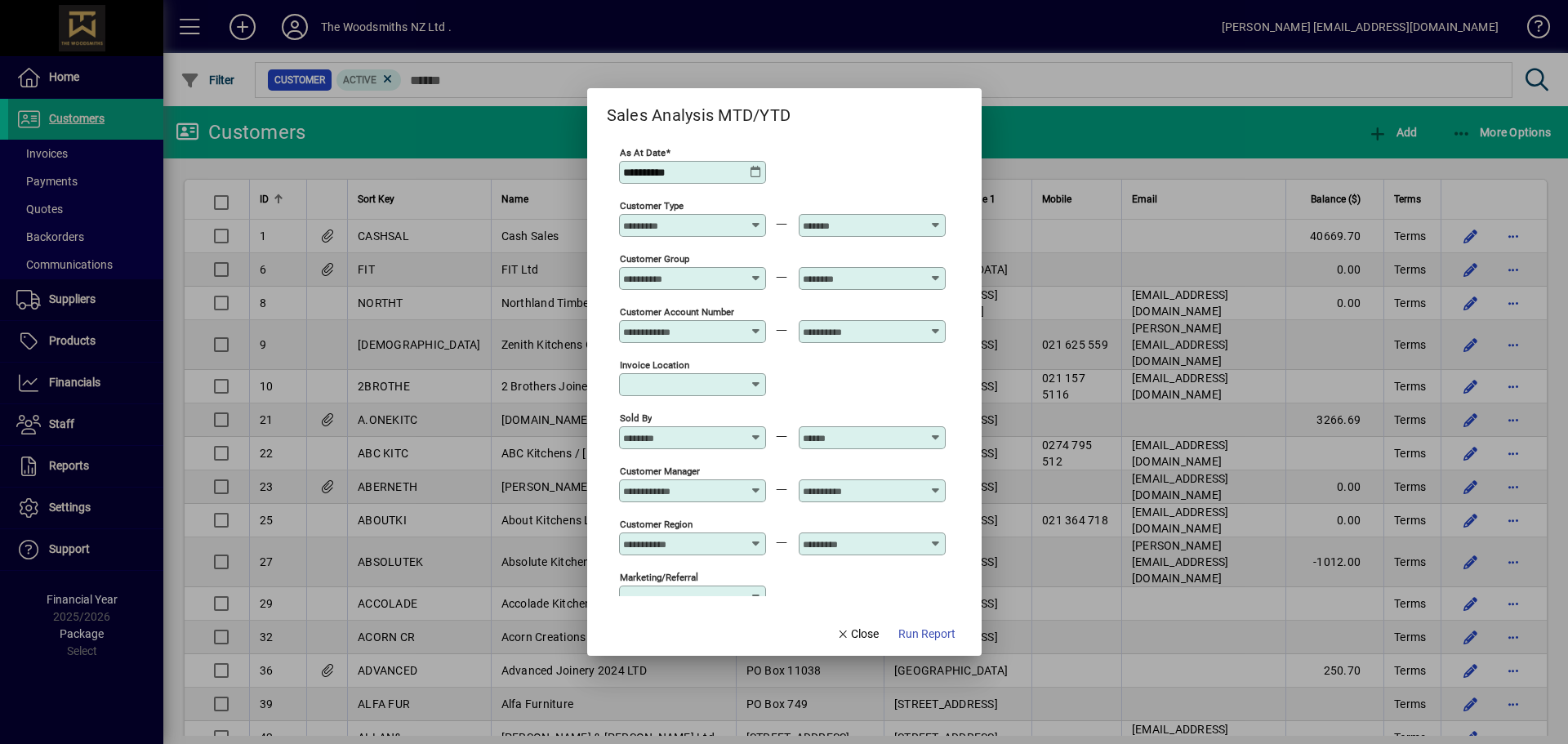
click at [750, 175] on icon at bounding box center [756, 172] width 13 height 13
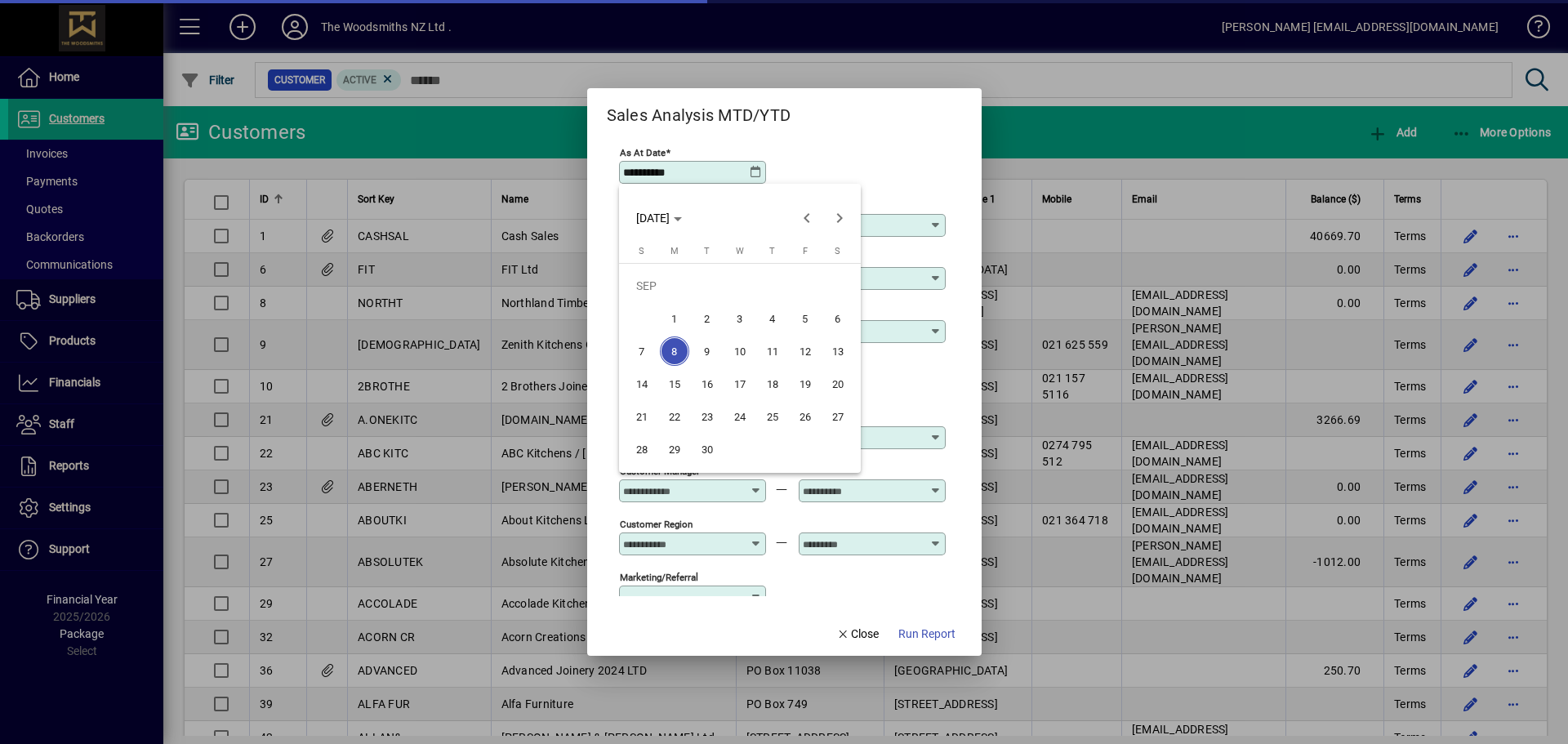
click at [782, 202] on div "[DATE] [DATE]" at bounding box center [739, 219] width 233 height 33
click at [798, 210] on span "Previous month" at bounding box center [807, 219] width 33 height 33
click at [634, 449] on span "31" at bounding box center [642, 449] width 29 height 29
type input "**********"
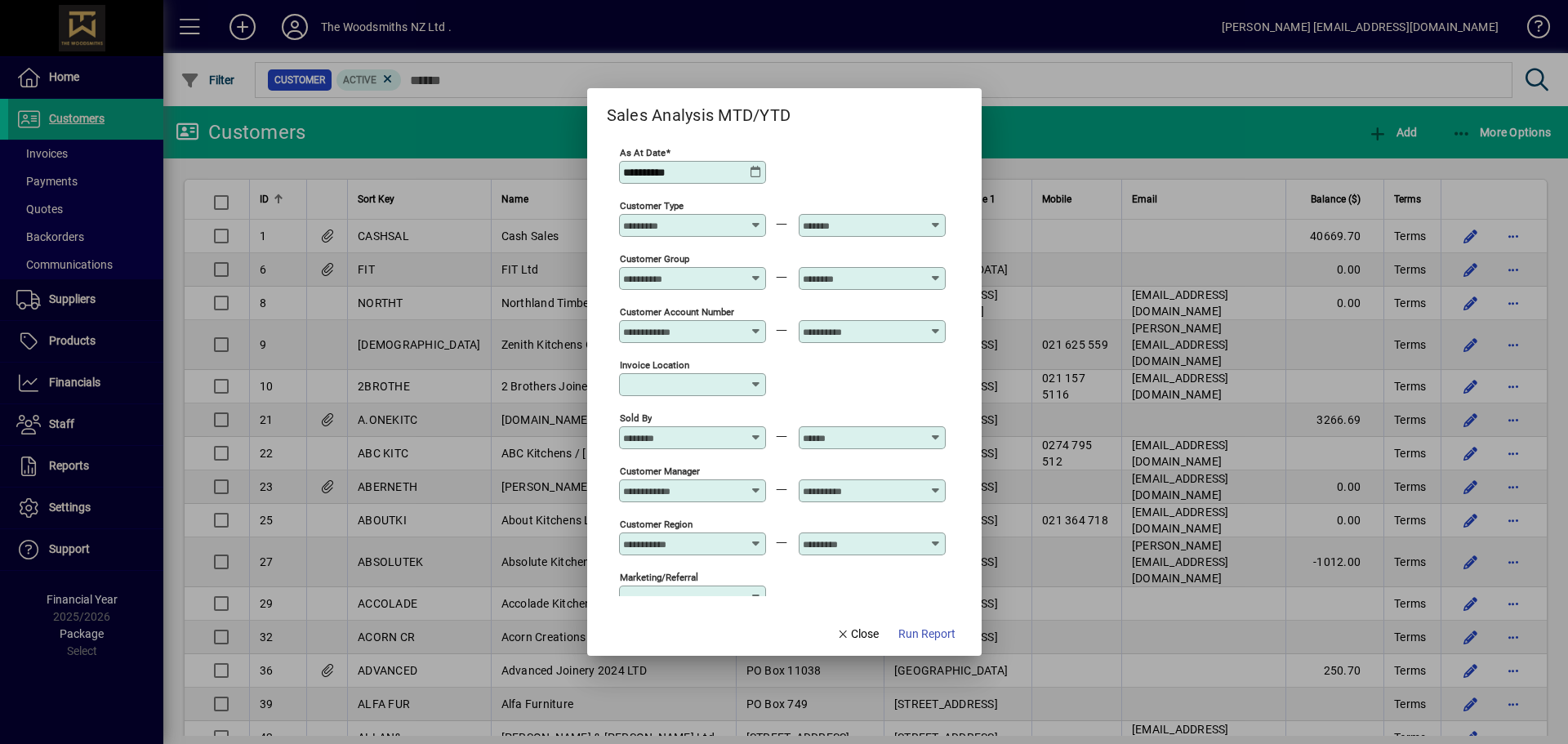
click at [718, 288] on div "Customer Group" at bounding box center [693, 278] width 147 height 23
click at [696, 335] on mat-option "MASTERCRAFT - Mastercraft" at bounding box center [710, 356] width 183 height 43
type input "**********"
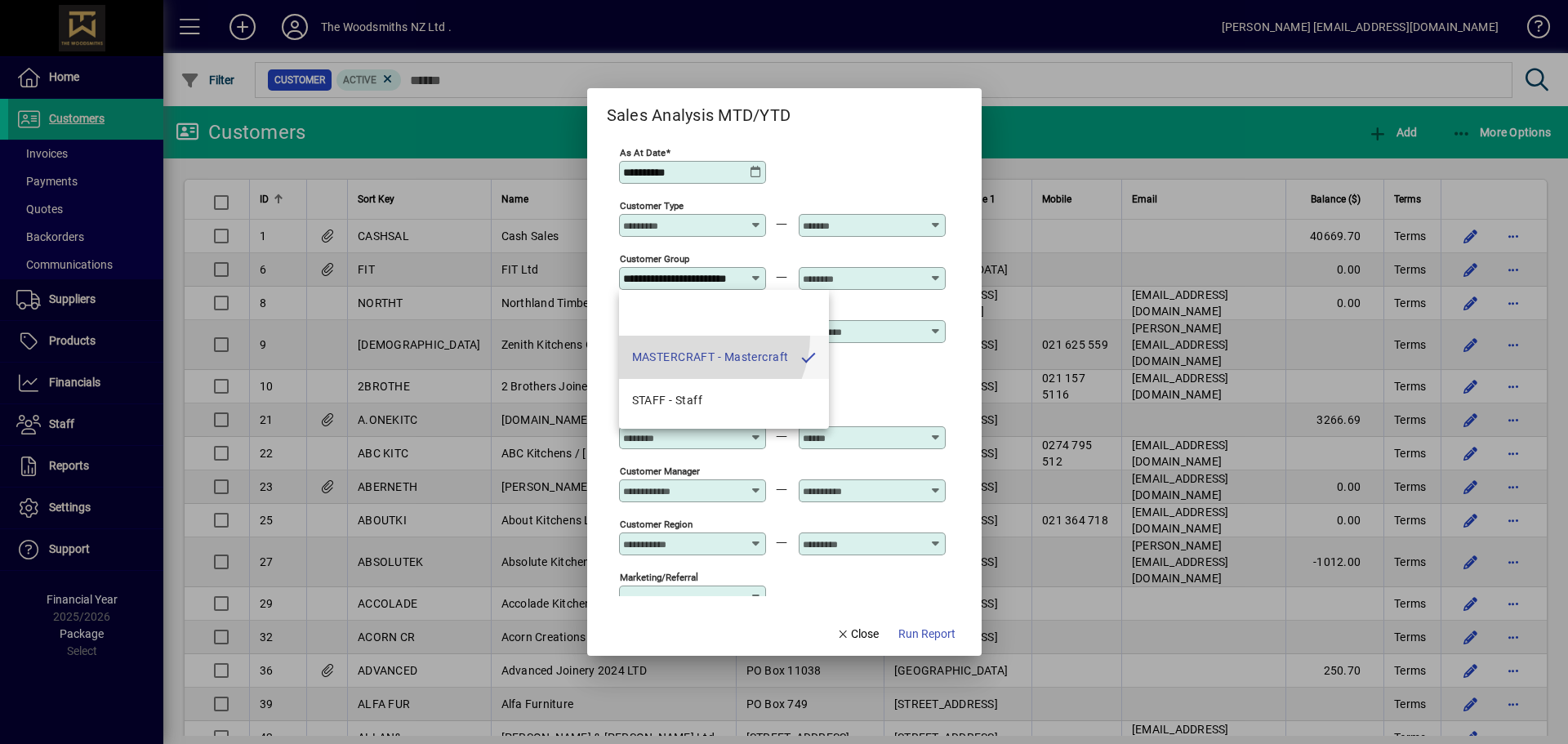
scroll to position [0, 34]
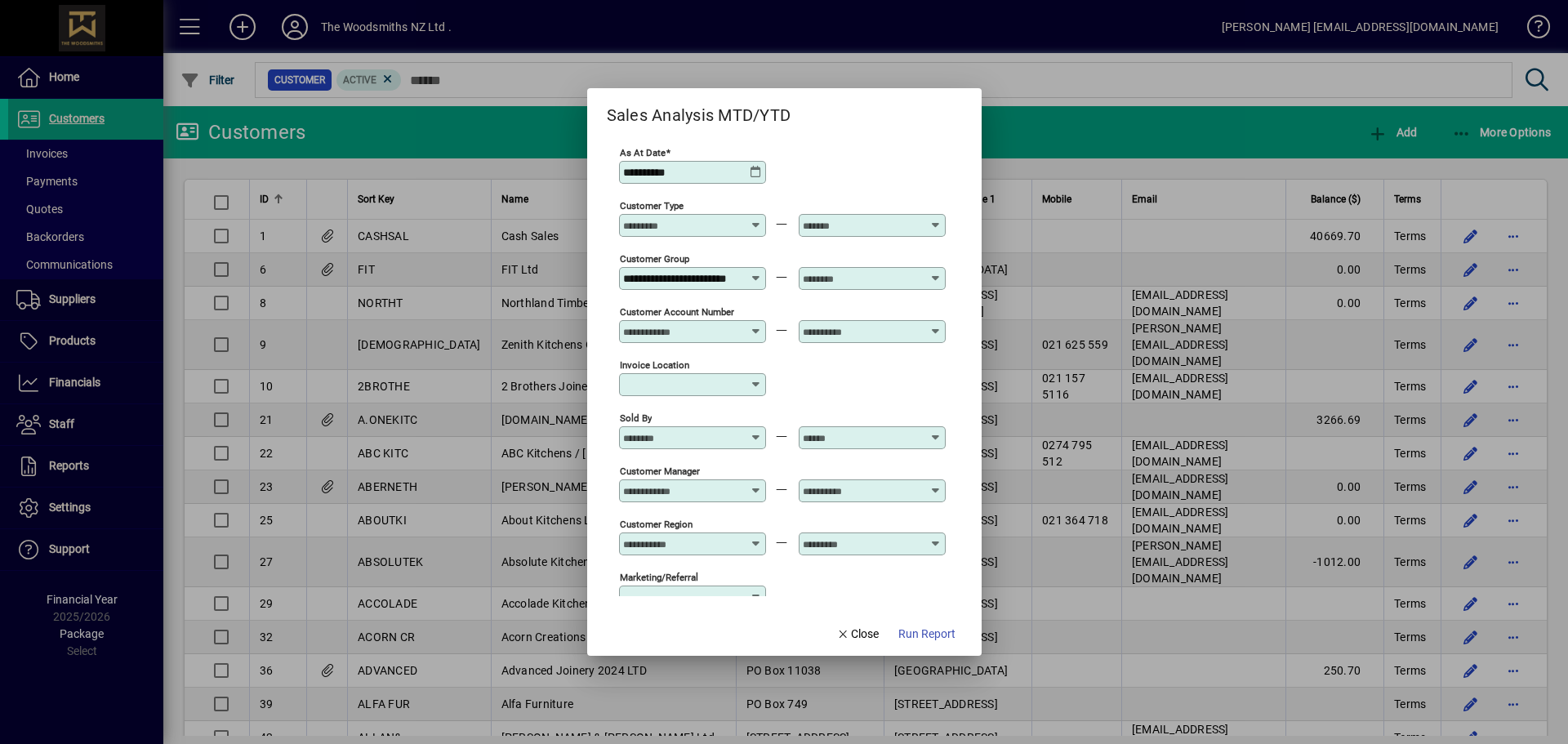
click at [859, 278] on input "text" at bounding box center [863, 278] width 119 height 13
click at [836, 350] on div "MASTERCRAFT - Mastercraft" at bounding box center [890, 357] width 157 height 17
type input "**********"
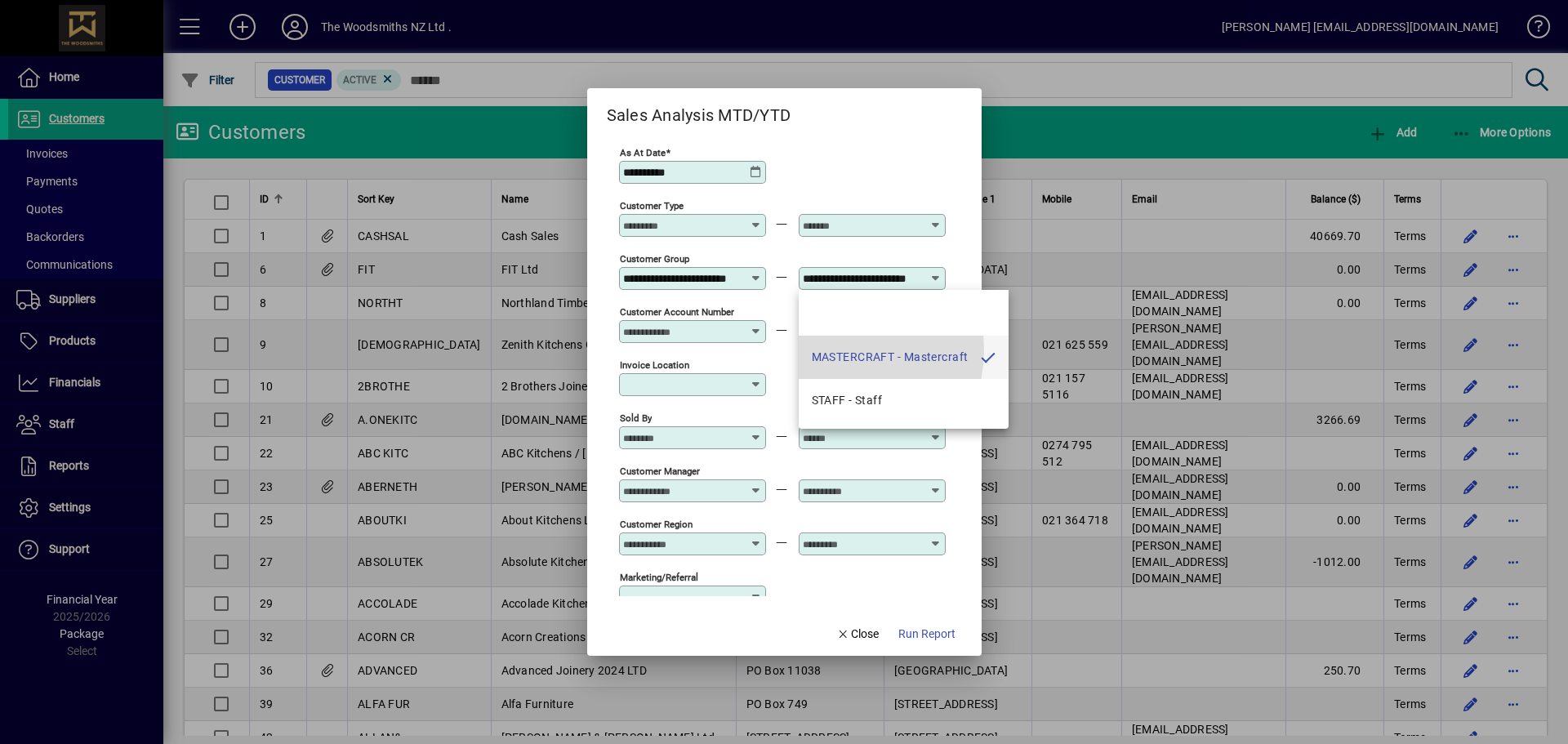
scroll to position [0, 34]
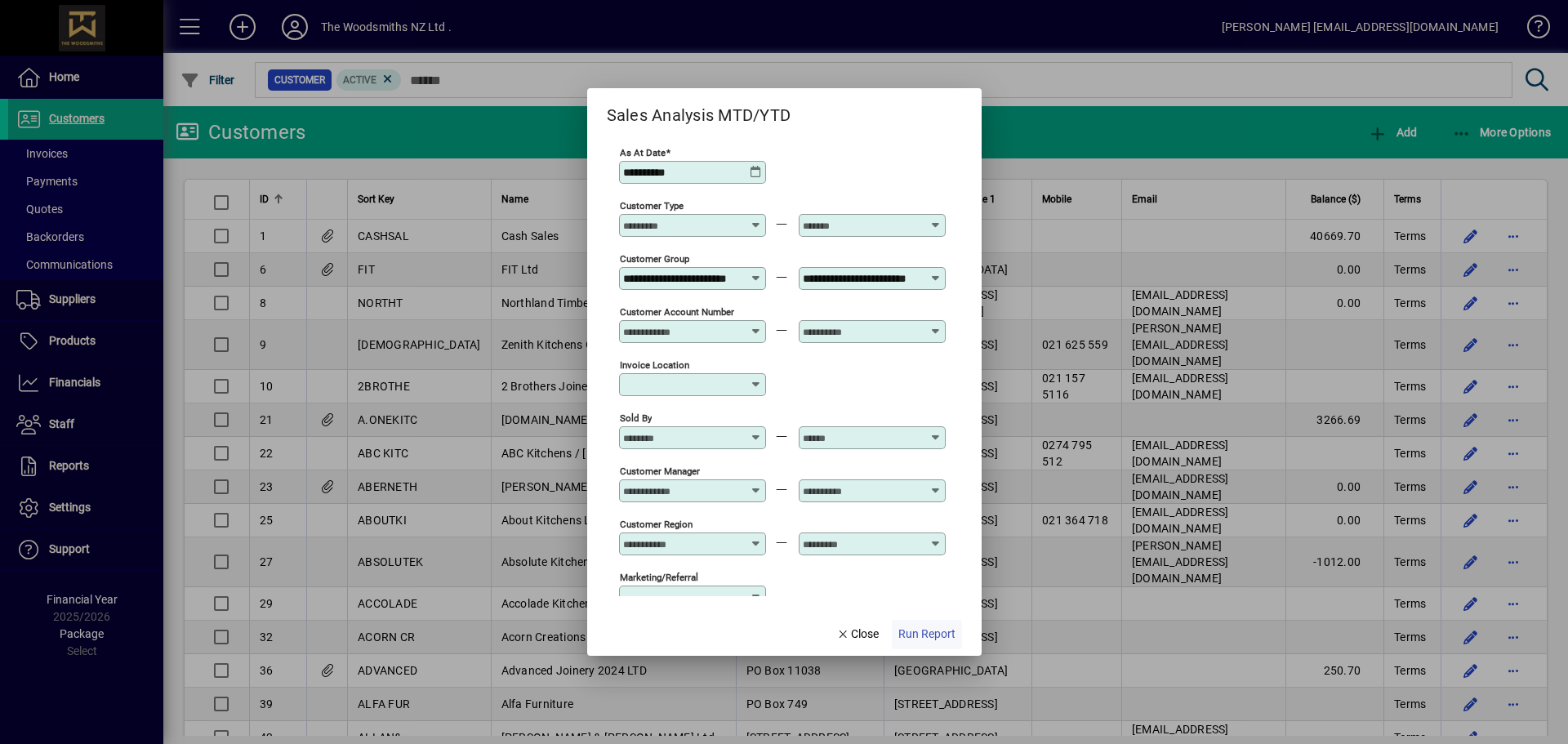
click at [925, 626] on span "Run Report" at bounding box center [927, 634] width 57 height 17
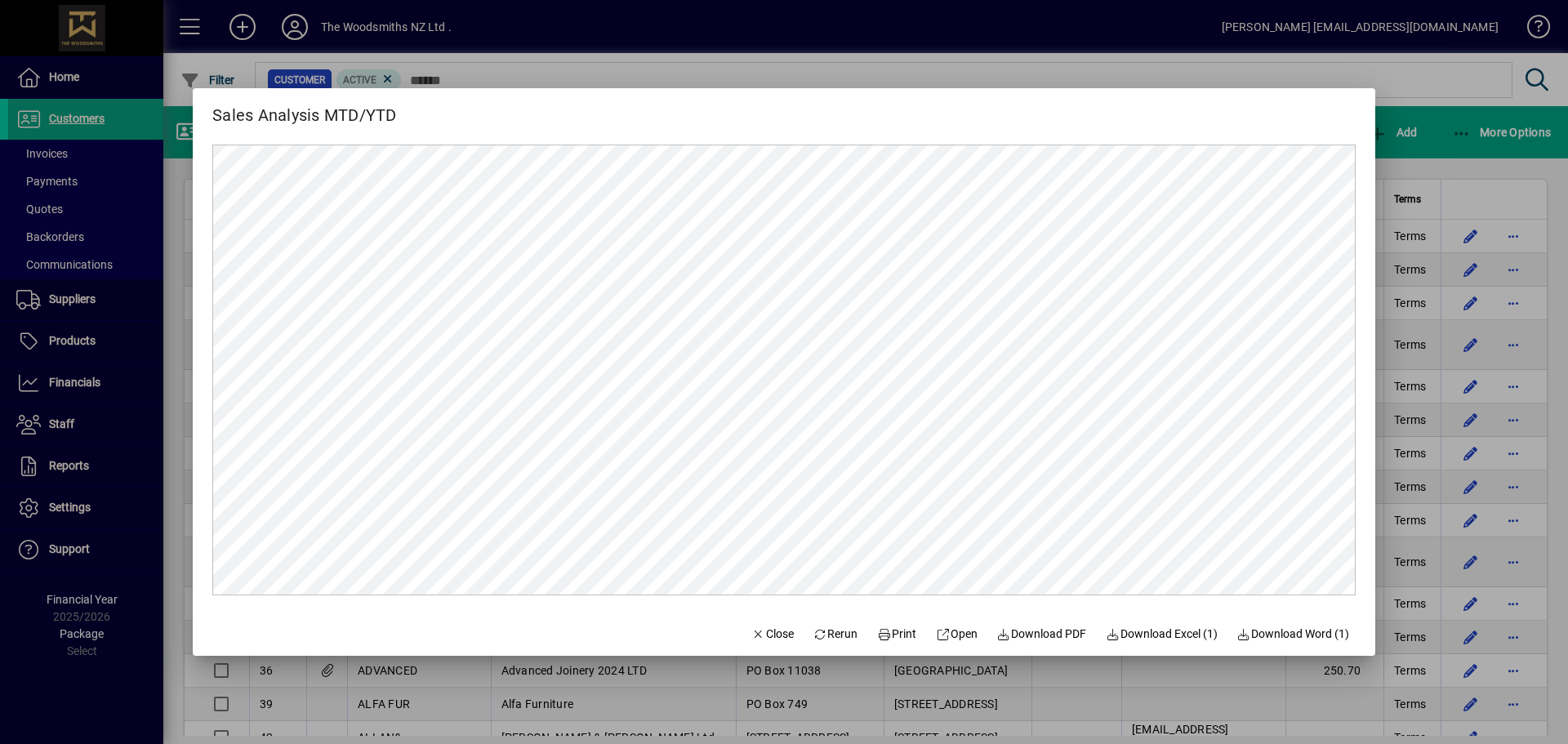
scroll to position [0, 0]
click at [751, 633] on icon "button" at bounding box center [759, 635] width 15 height 11
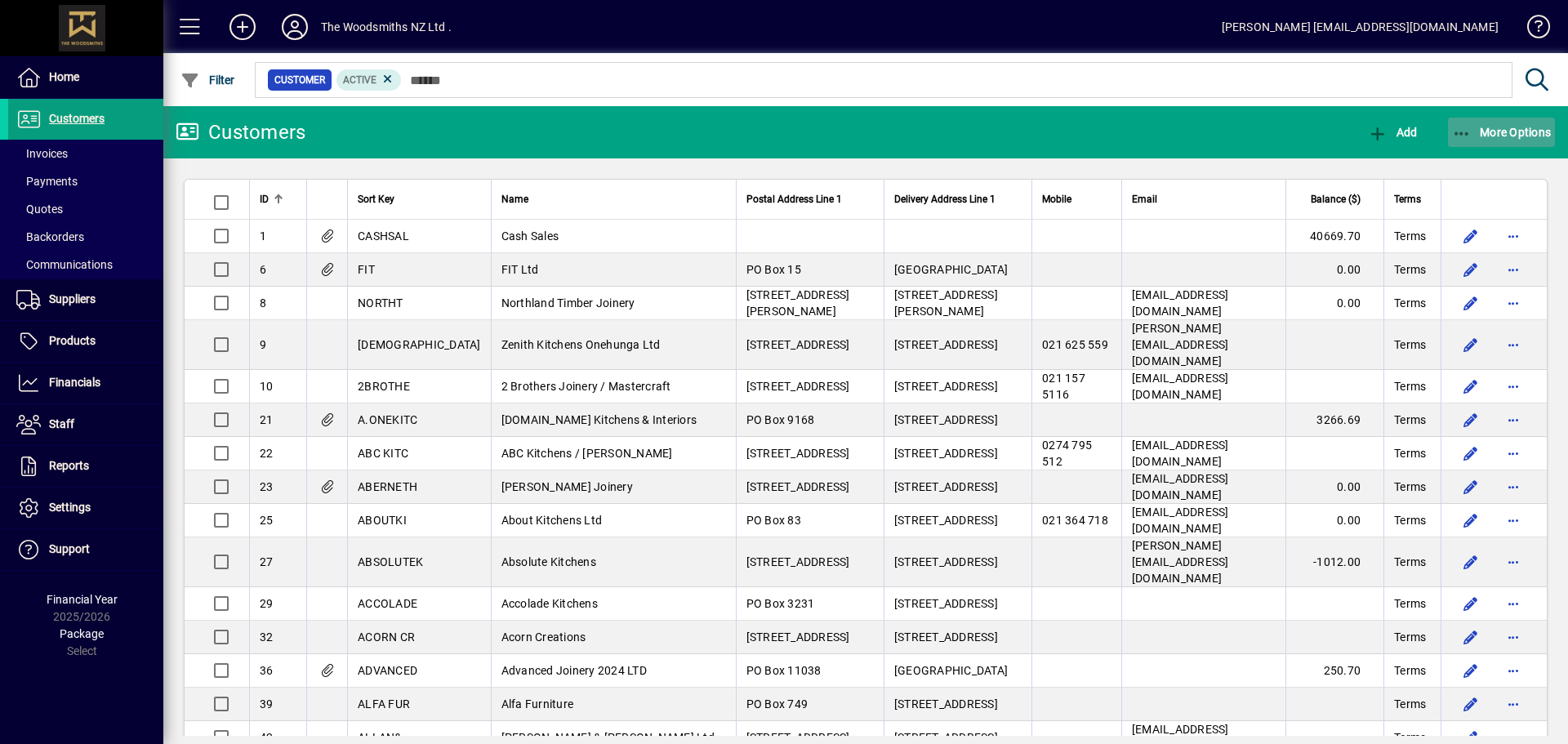
click at [1477, 145] on span "button" at bounding box center [1501, 132] width 107 height 39
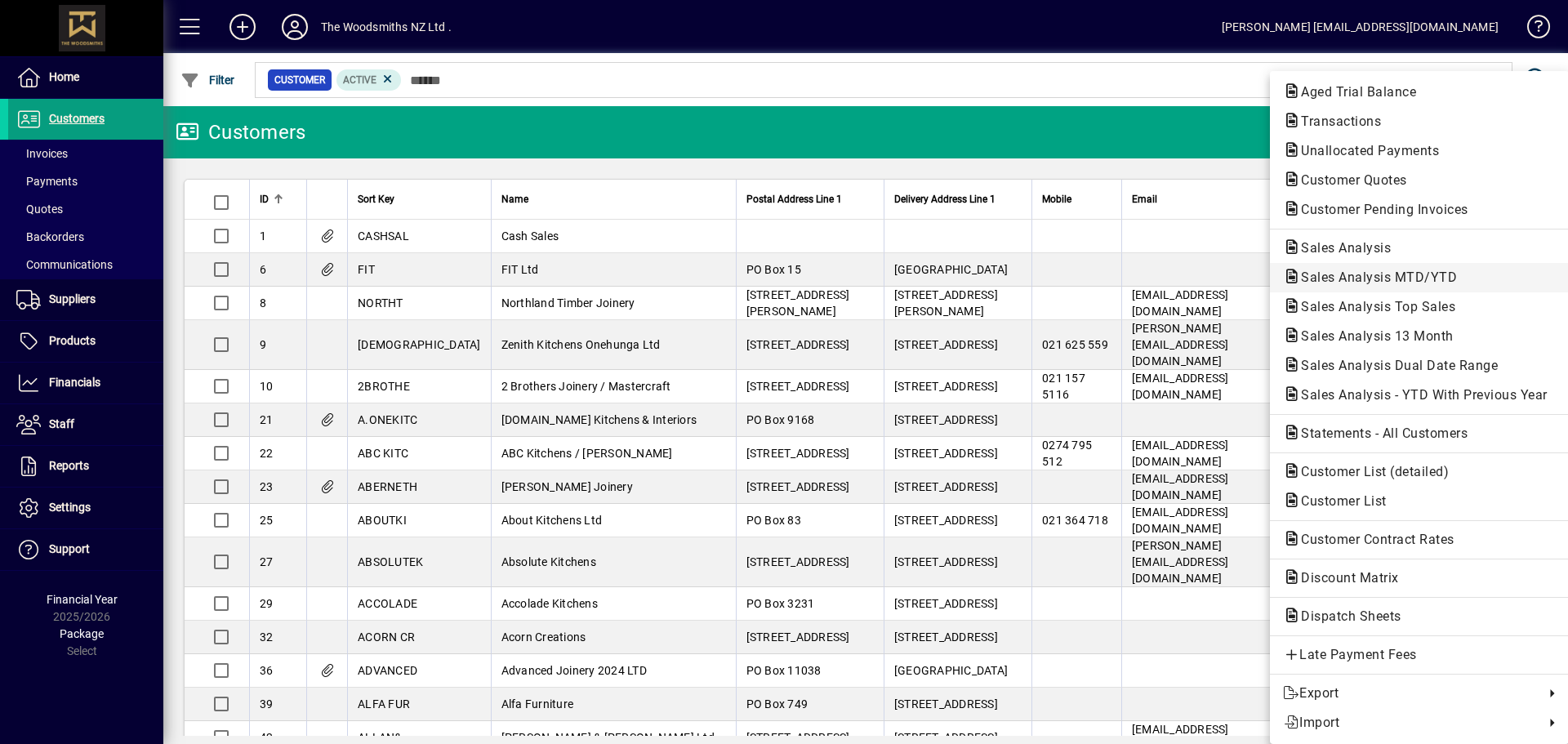
click at [1420, 269] on span "Sales Analysis MTD/YTD" at bounding box center [1374, 276] width 182 height 16
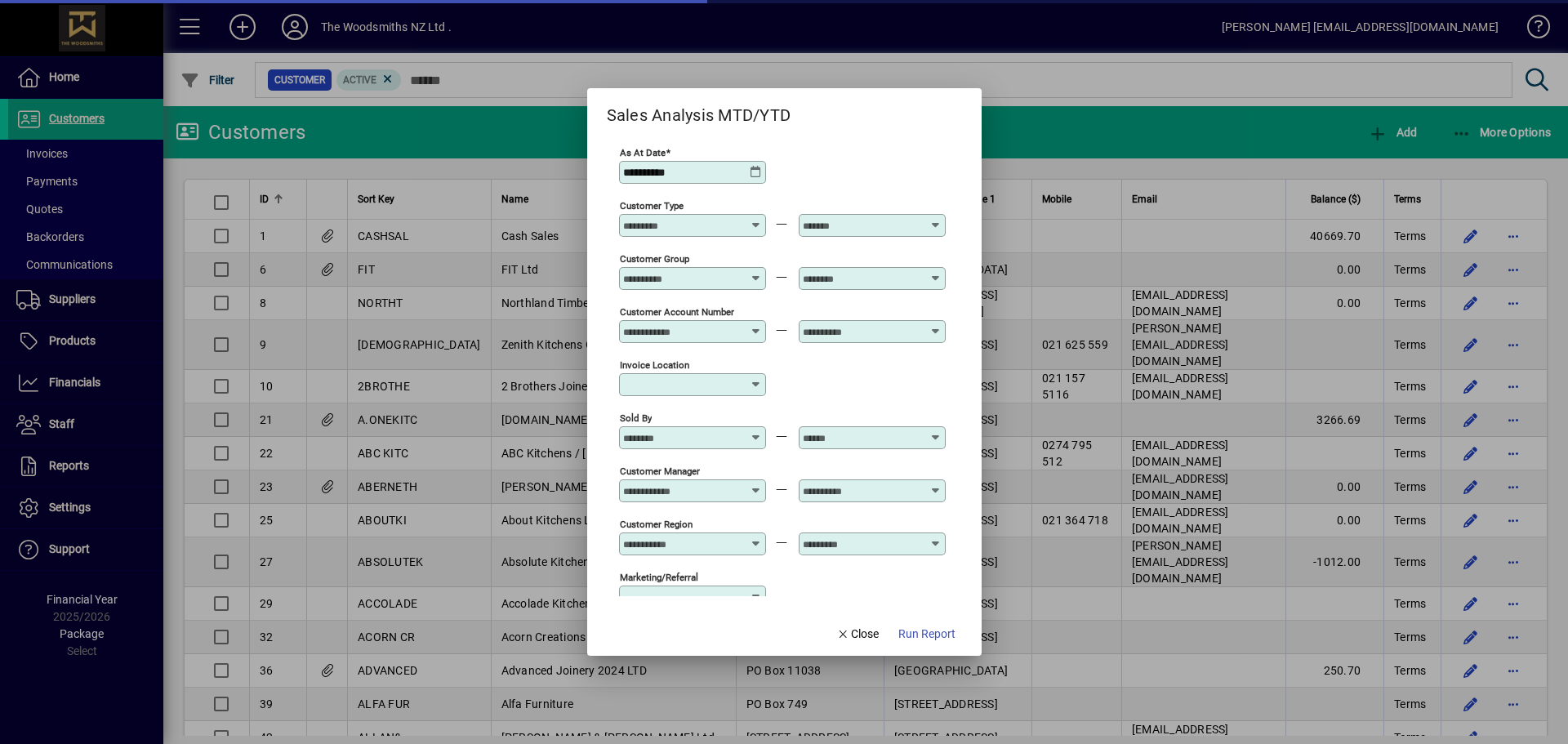
click at [746, 164] on div "**********" at bounding box center [693, 172] width 147 height 23
click at [762, 173] on icon at bounding box center [756, 172] width 13 height 13
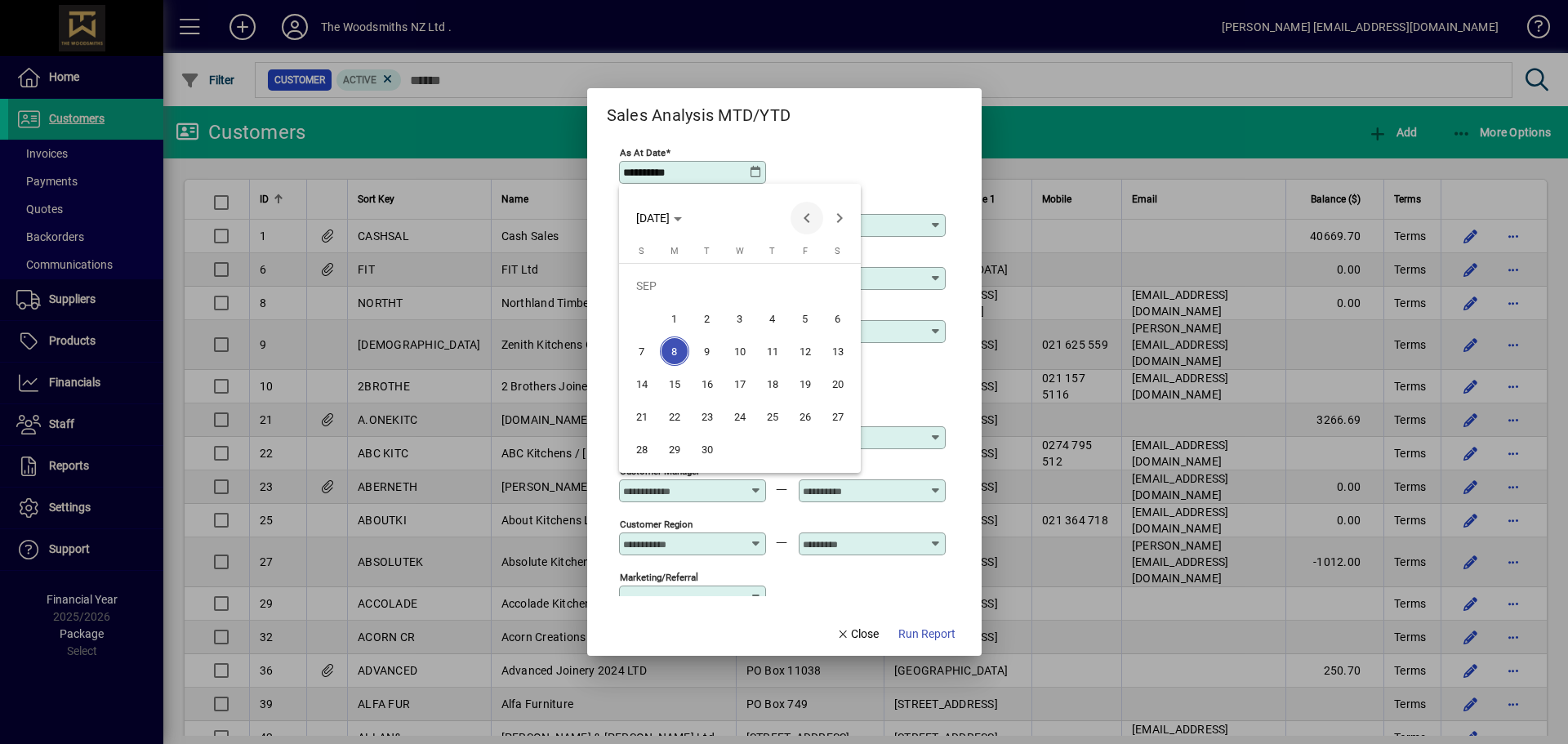
click at [805, 218] on span "Previous month" at bounding box center [807, 219] width 33 height 33
click at [650, 456] on span "31" at bounding box center [642, 449] width 29 height 29
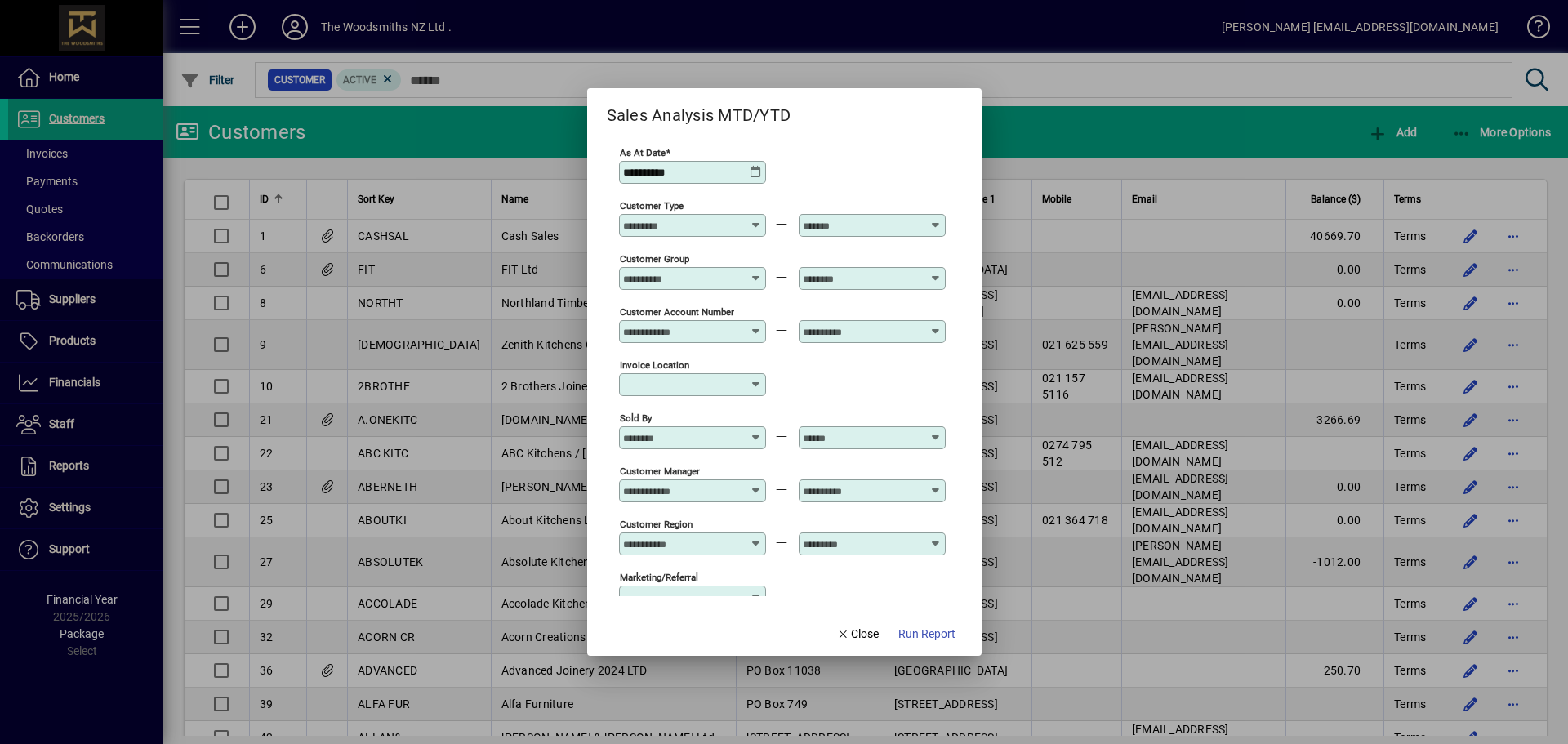
click at [754, 184] on div at bounding box center [693, 193] width 147 height 18
click at [755, 175] on icon at bounding box center [756, 172] width 13 height 13
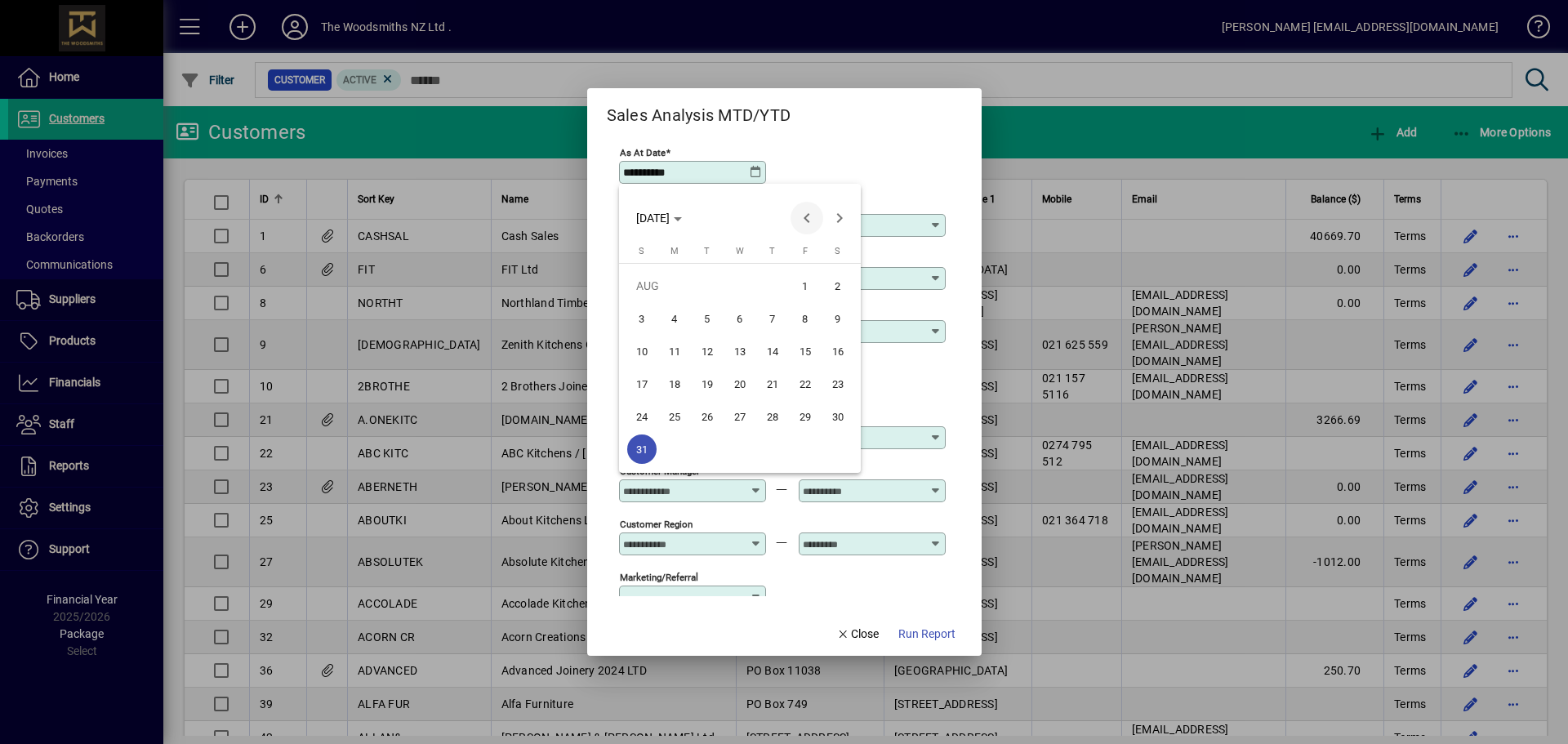
click at [796, 207] on span "Previous month" at bounding box center [807, 219] width 33 height 33
click at [782, 447] on span "31" at bounding box center [773, 449] width 29 height 29
type input "**********"
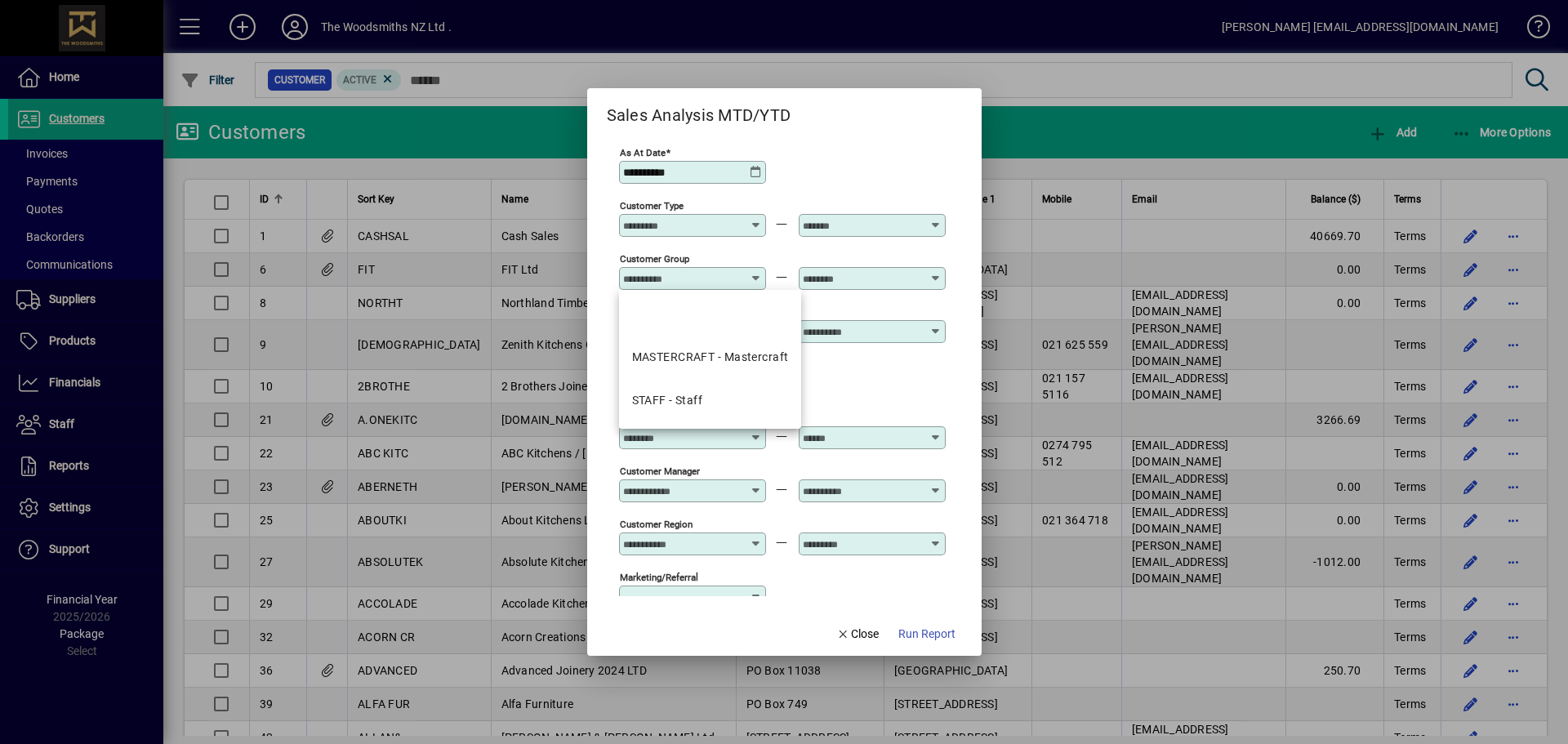
click at [727, 279] on input "Customer Group" at bounding box center [682, 278] width 119 height 13
click at [709, 334] on mat-option at bounding box center [710, 316] width 183 height 39
click at [732, 293] on div at bounding box center [693, 299] width 147 height 18
click at [720, 289] on div "Customer Group" at bounding box center [693, 278] width 147 height 23
click at [726, 357] on div "MASTERCRAFT - Mastercraft" at bounding box center [710, 357] width 157 height 17
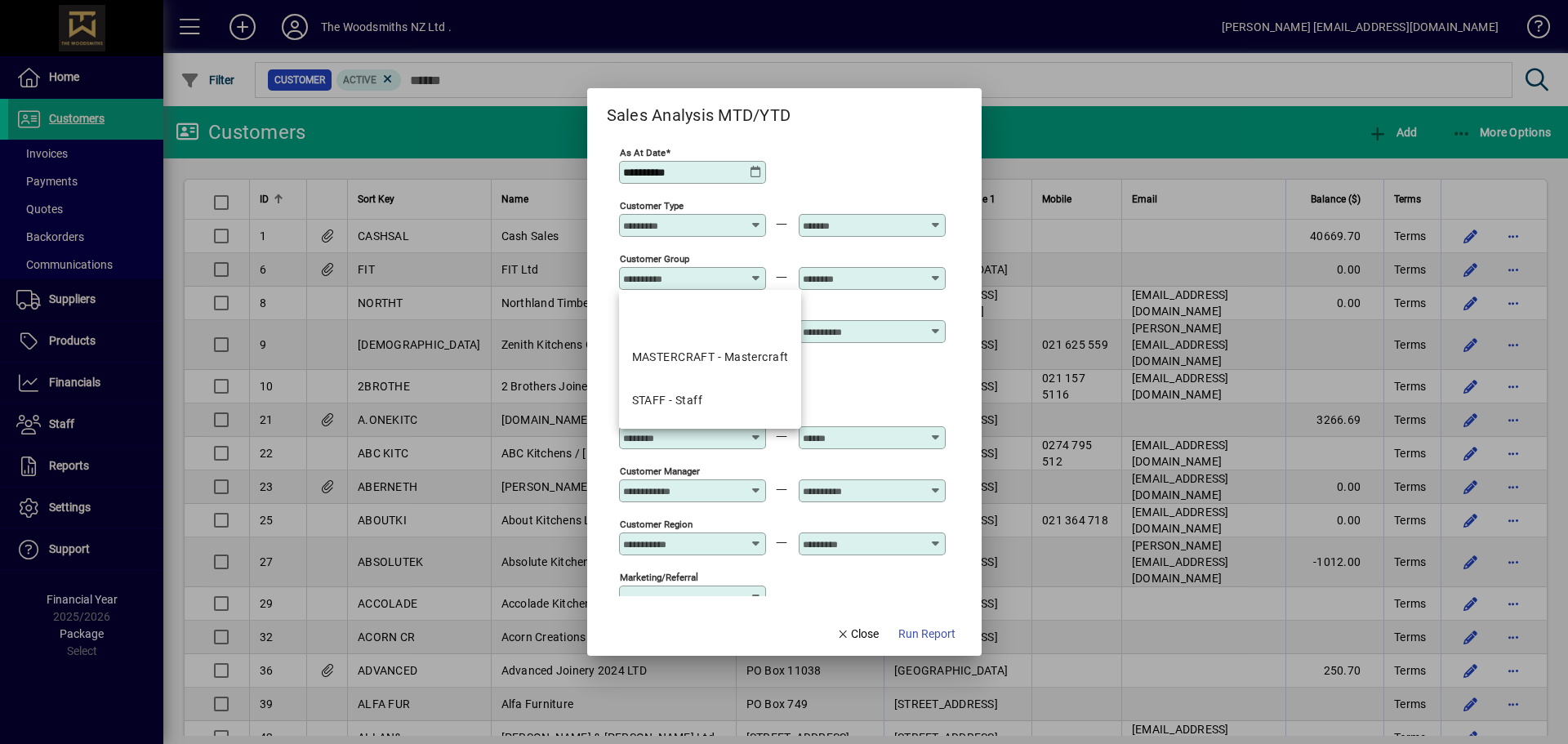
type input "**********"
click at [879, 281] on input "text" at bounding box center [863, 278] width 119 height 13
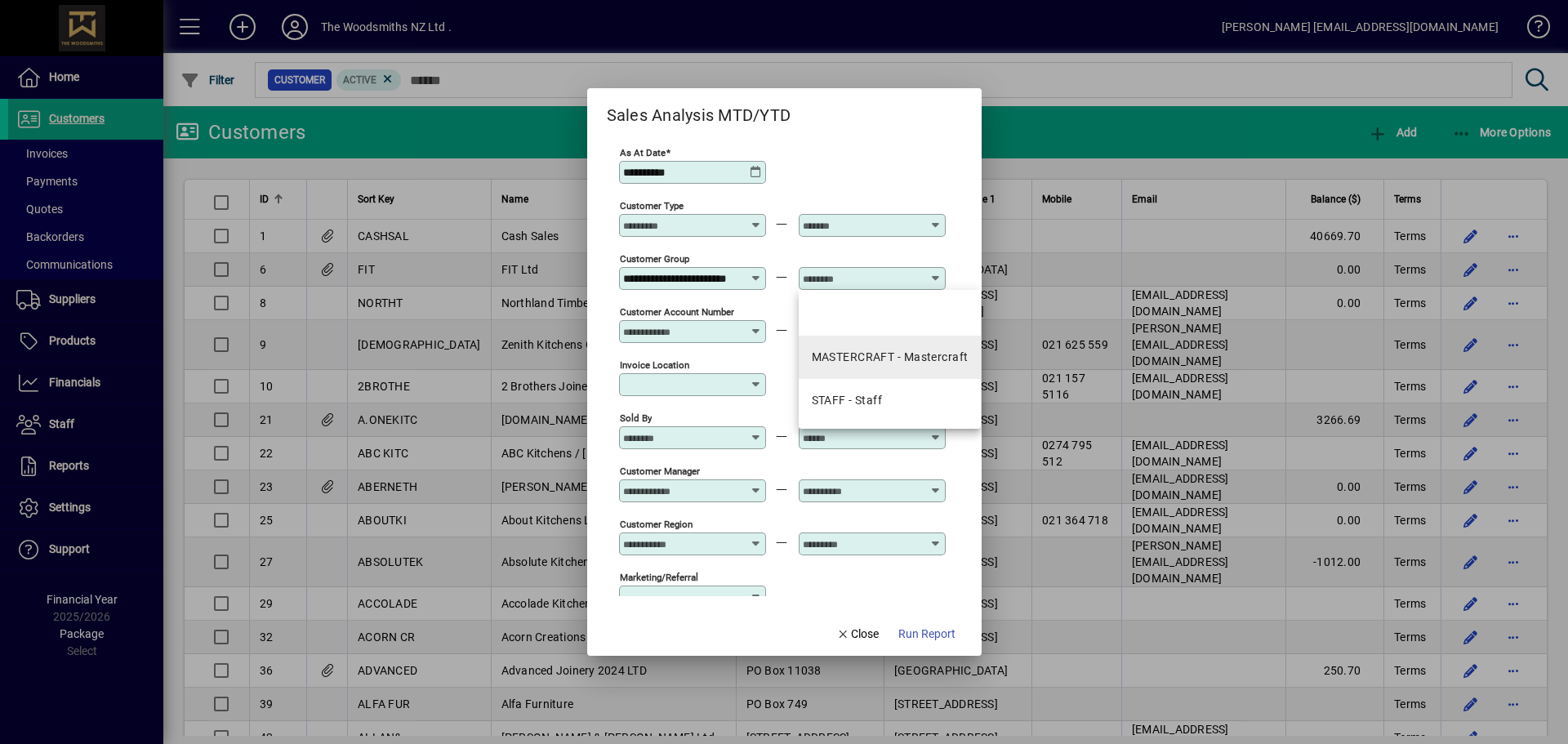
scroll to position [0, 0]
click at [888, 357] on div "MASTERCRAFT - Mastercraft" at bounding box center [890, 357] width 157 height 17
type input "**********"
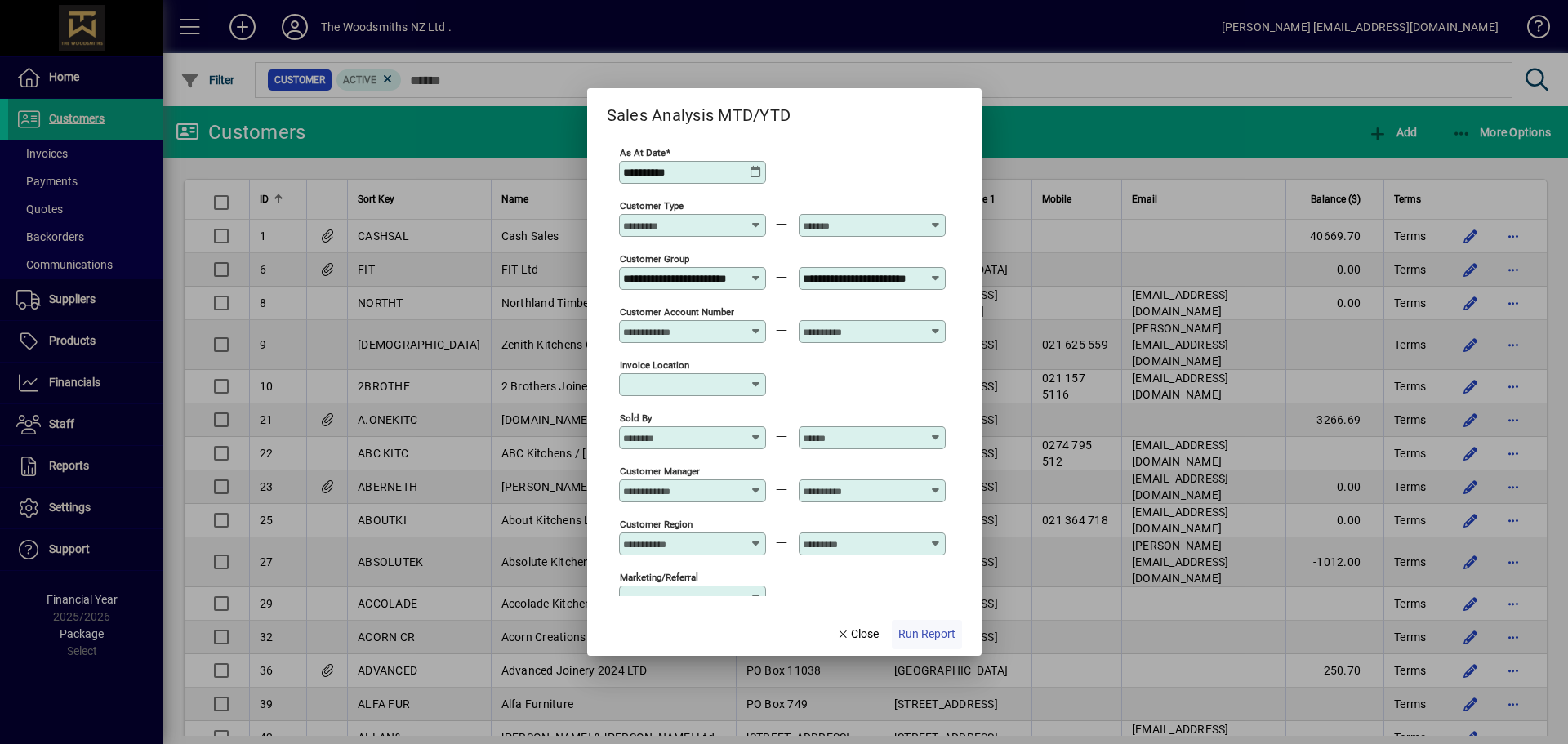
click at [935, 635] on span "Run Report" at bounding box center [927, 634] width 57 height 17
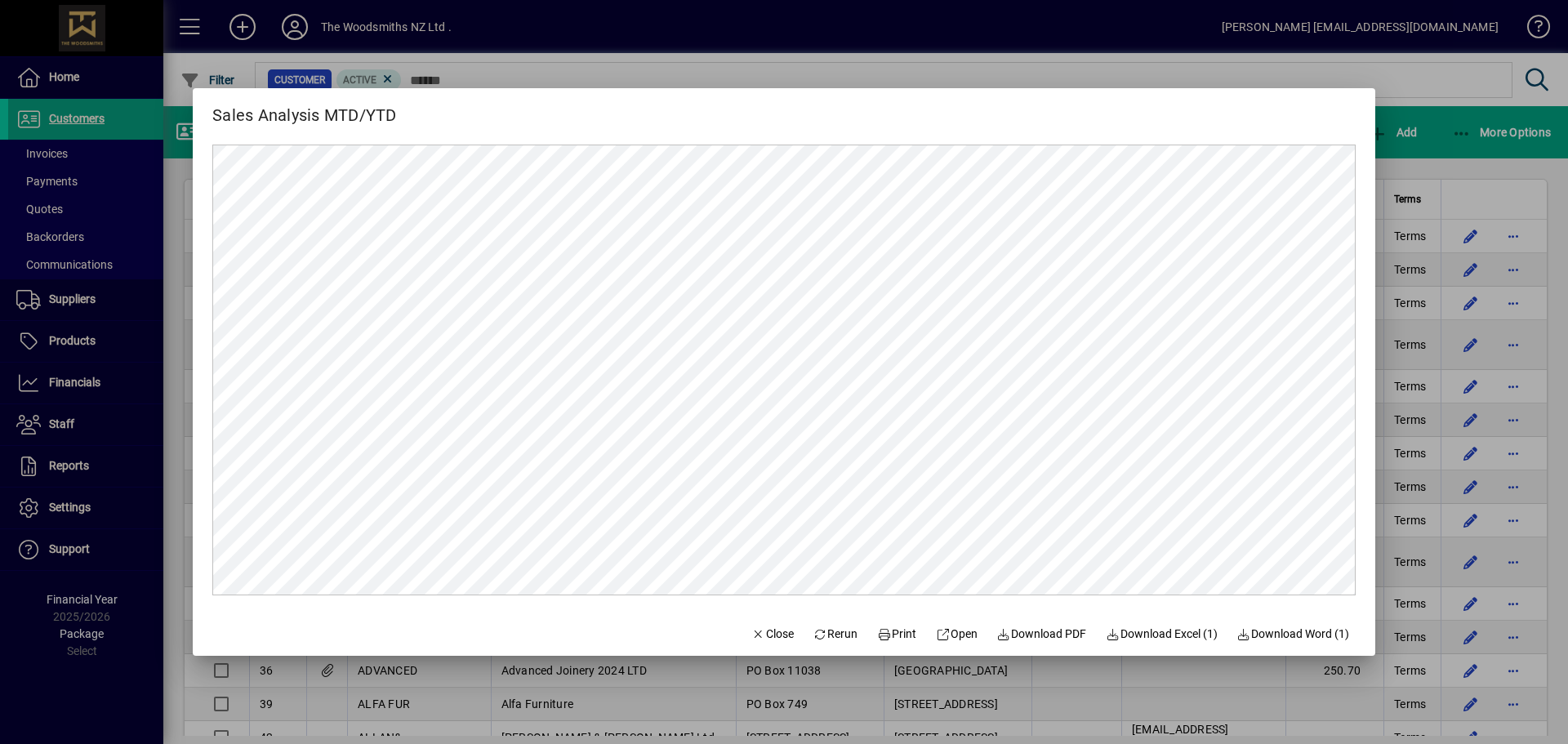
scroll to position [0, 0]
click at [751, 626] on span "Close" at bounding box center [773, 634] width 42 height 17
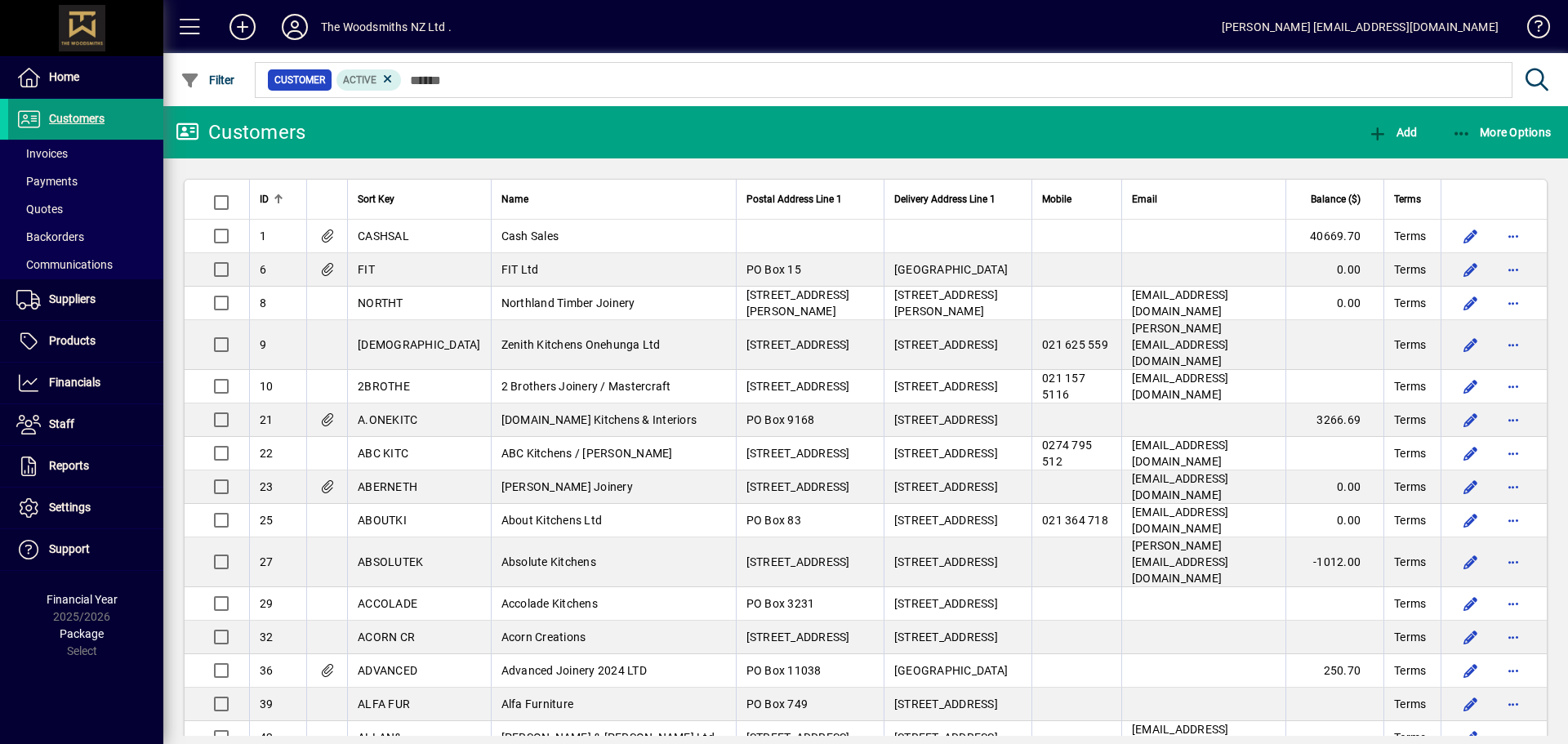
click at [51, 117] on span "Customers" at bounding box center [76, 118] width 55 height 13
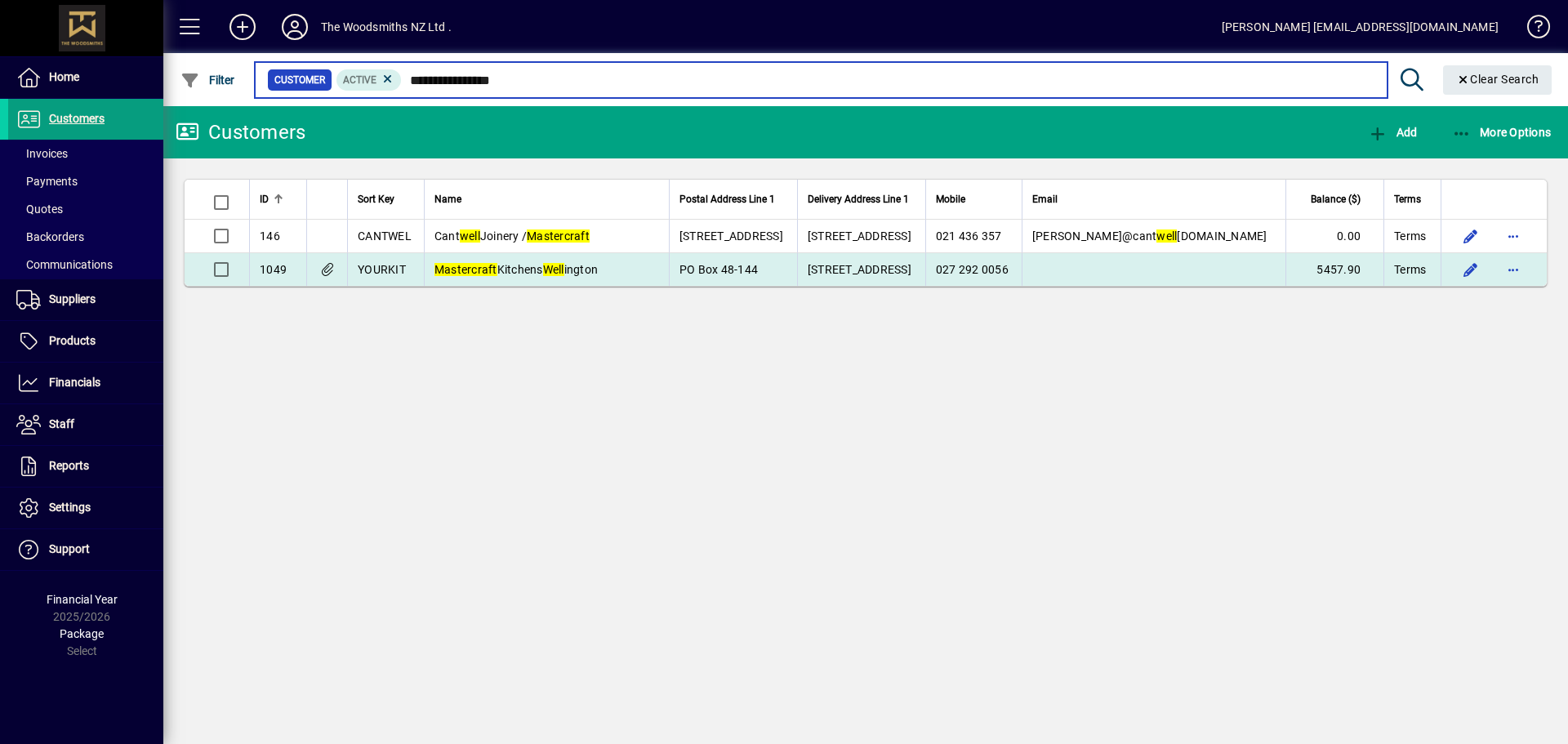
type input "**********"
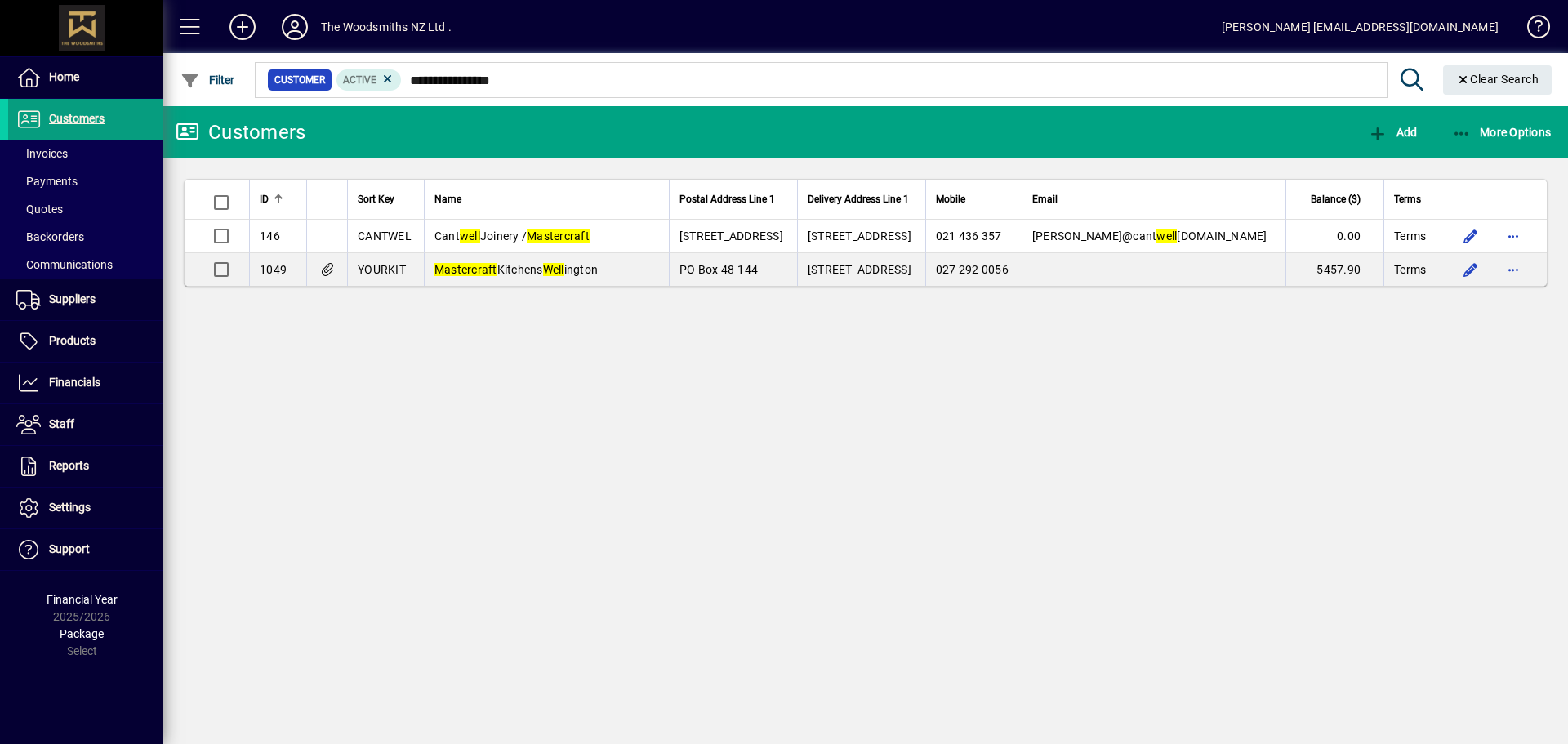
drag, startPoint x: 468, startPoint y: 262, endPoint x: 540, endPoint y: 265, distance: 72.1
click at [468, 263] on em "Mastercraft" at bounding box center [466, 269] width 62 height 13
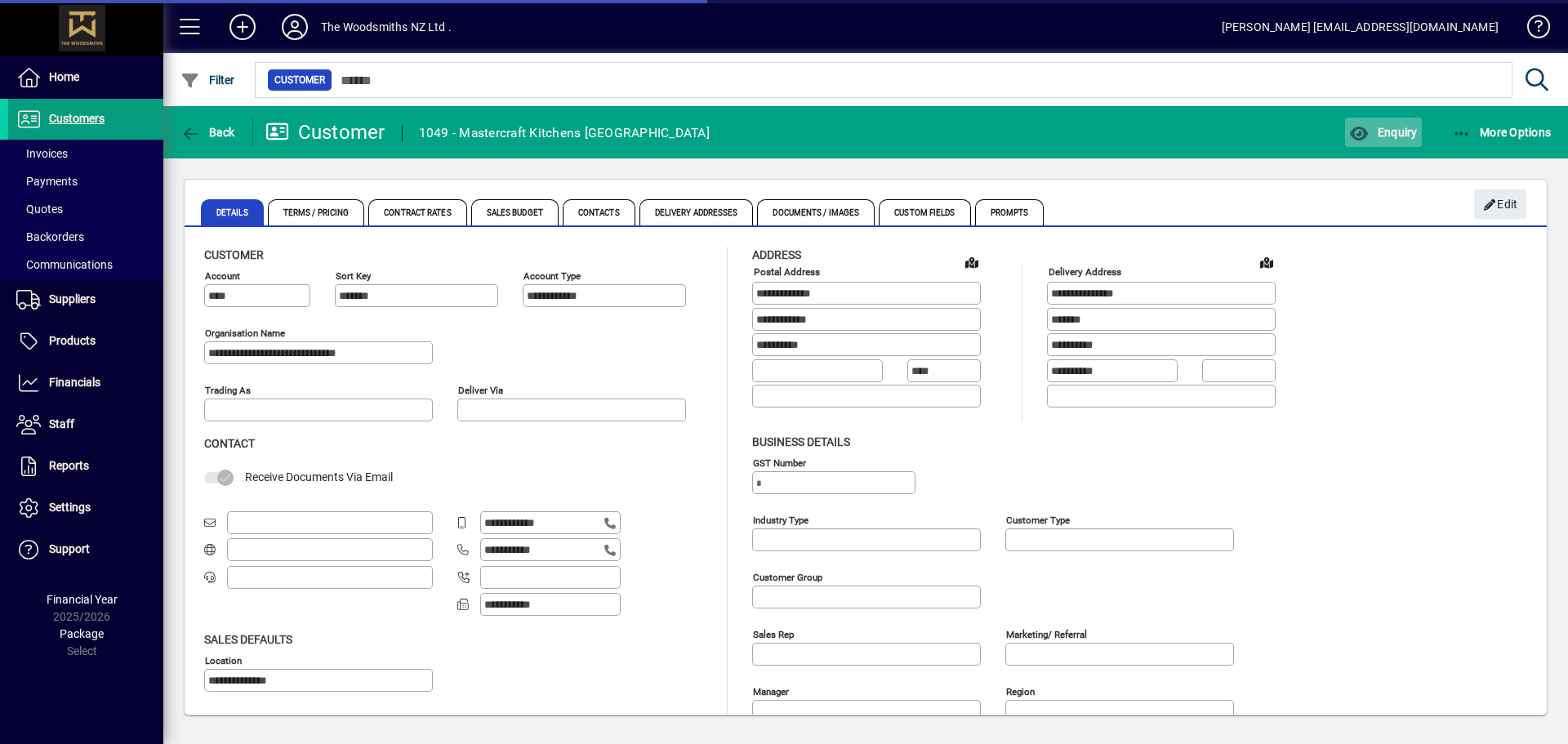
type input "**********"
click at [1384, 132] on span "Enquiry" at bounding box center [1383, 132] width 68 height 13
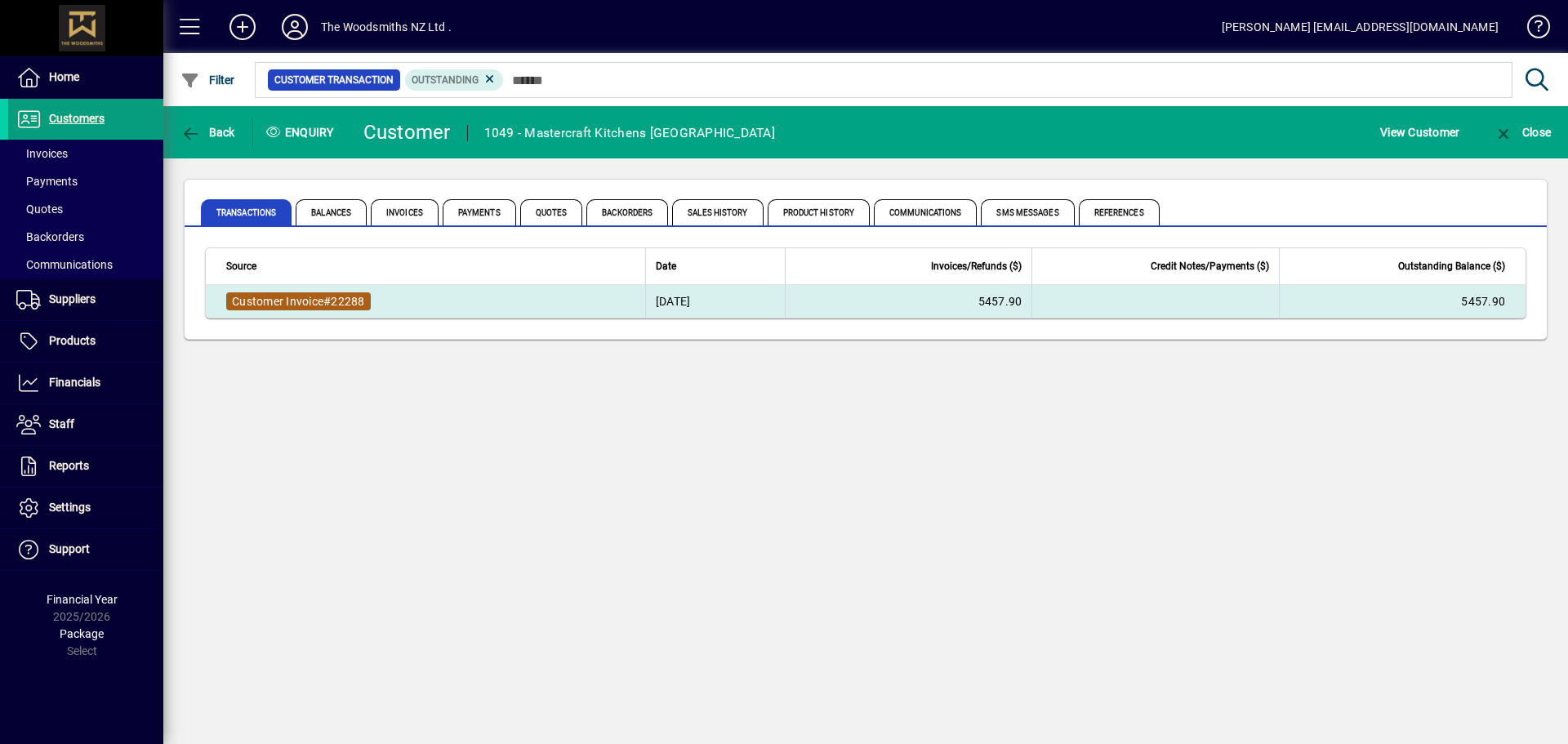
click at [342, 296] on span "22288" at bounding box center [347, 301] width 33 height 13
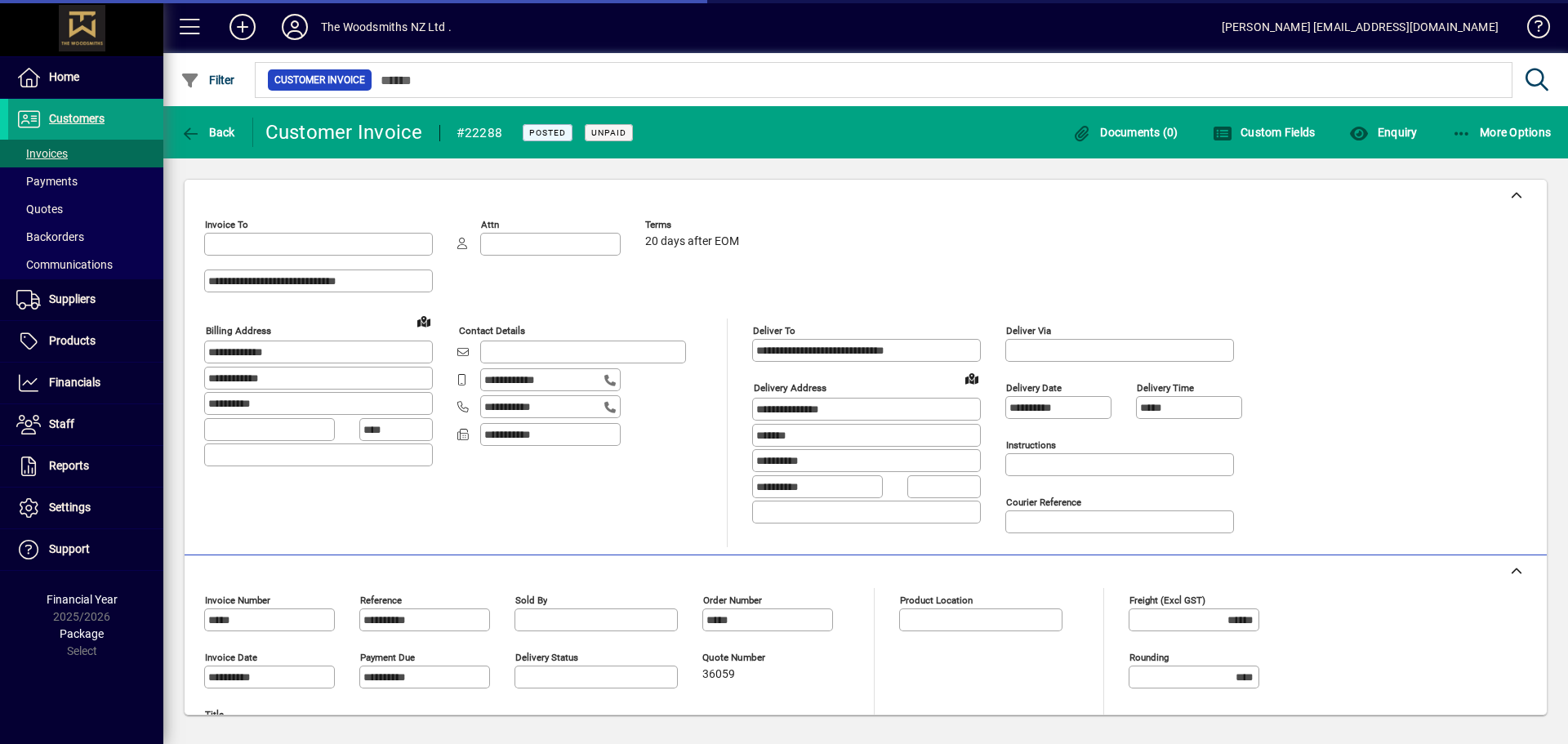
type input "**********"
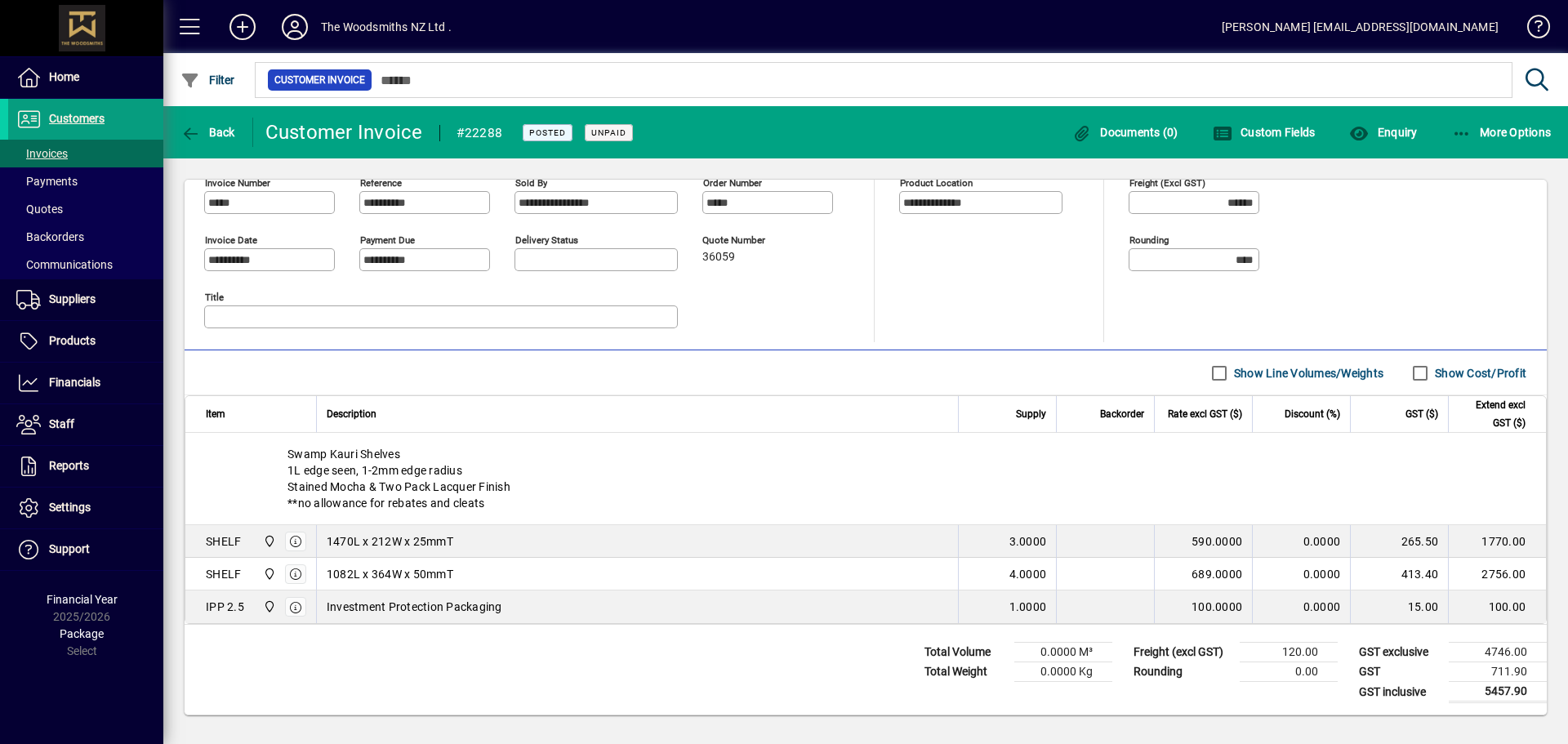
scroll to position [419, 0]
